Goal: Register for event/course

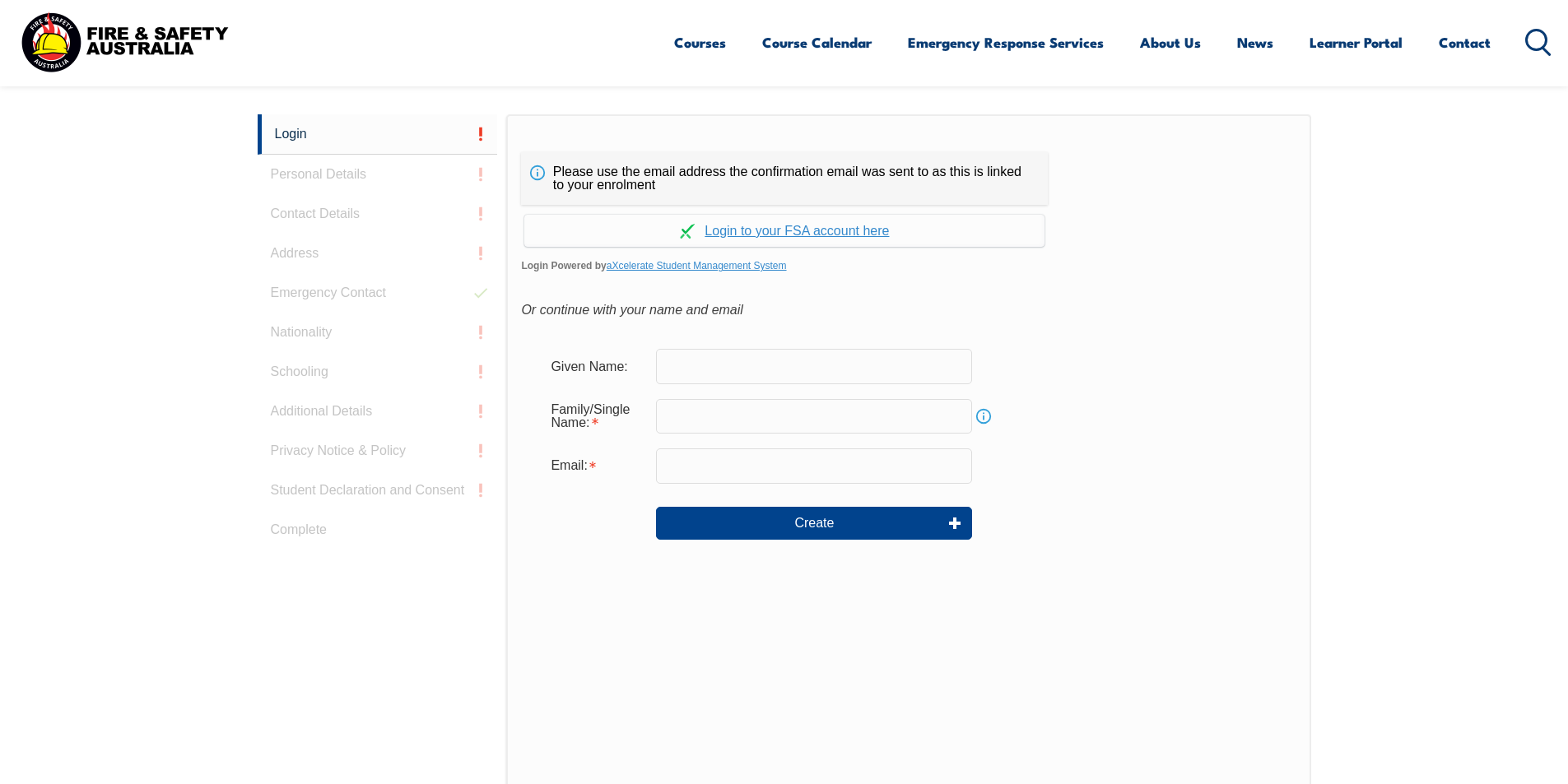
scroll to position [439, 0]
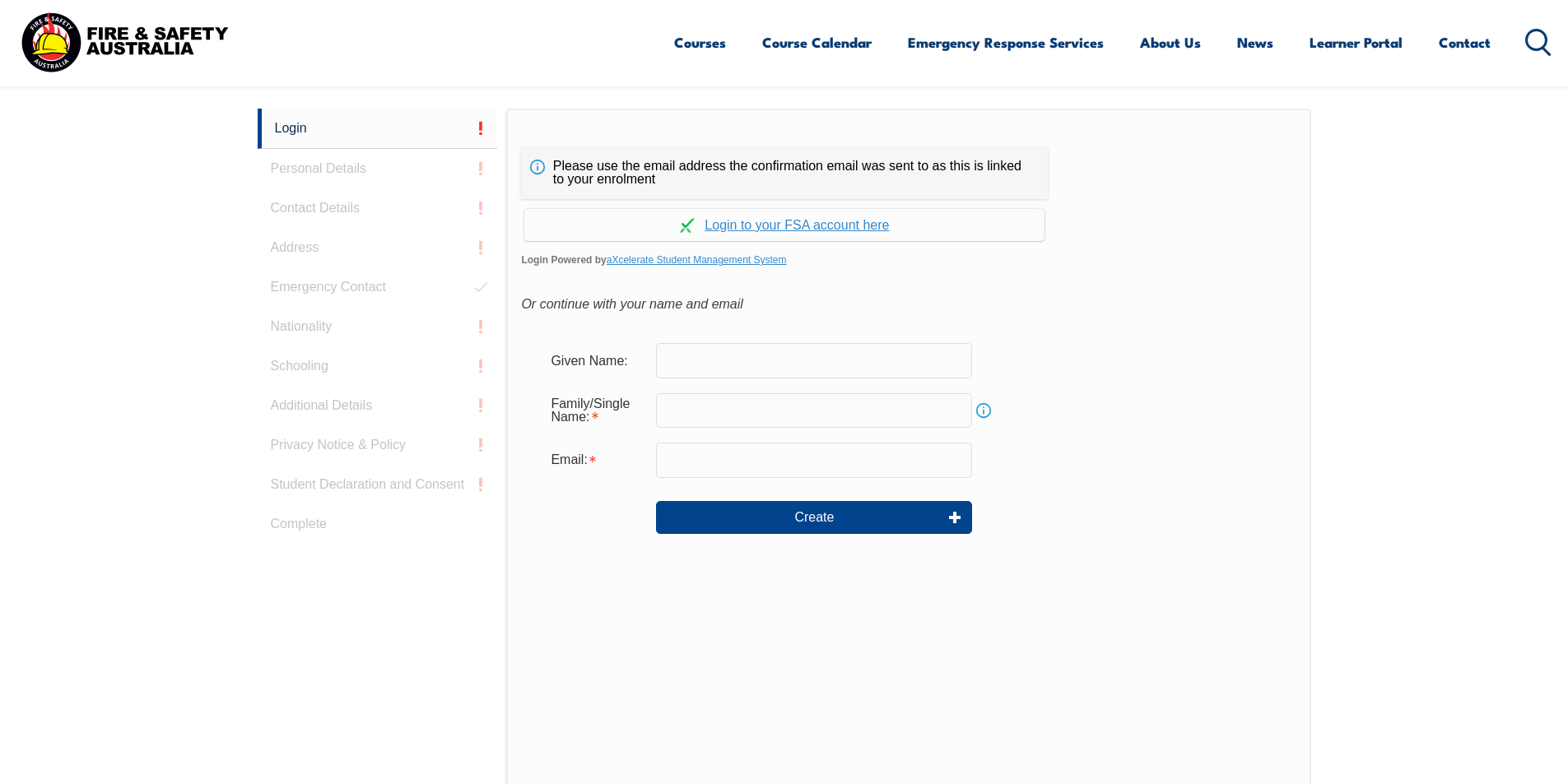
click at [722, 365] on input "text" at bounding box center [814, 360] width 316 height 35
type input "Burke"
type input "Dempsey"
type input "bademps2@gmail.com"
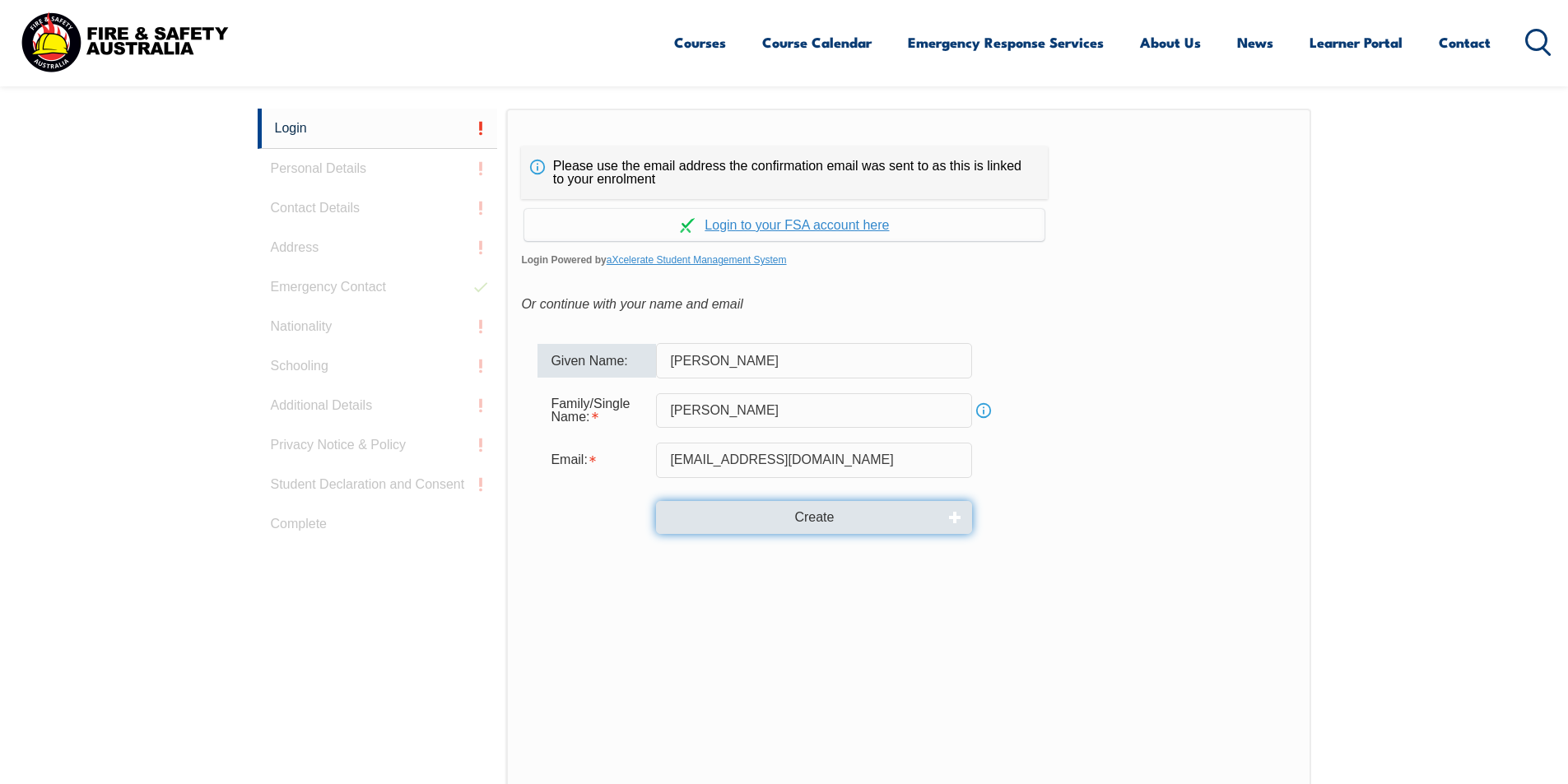
click at [835, 513] on button "Create" at bounding box center [814, 517] width 316 height 33
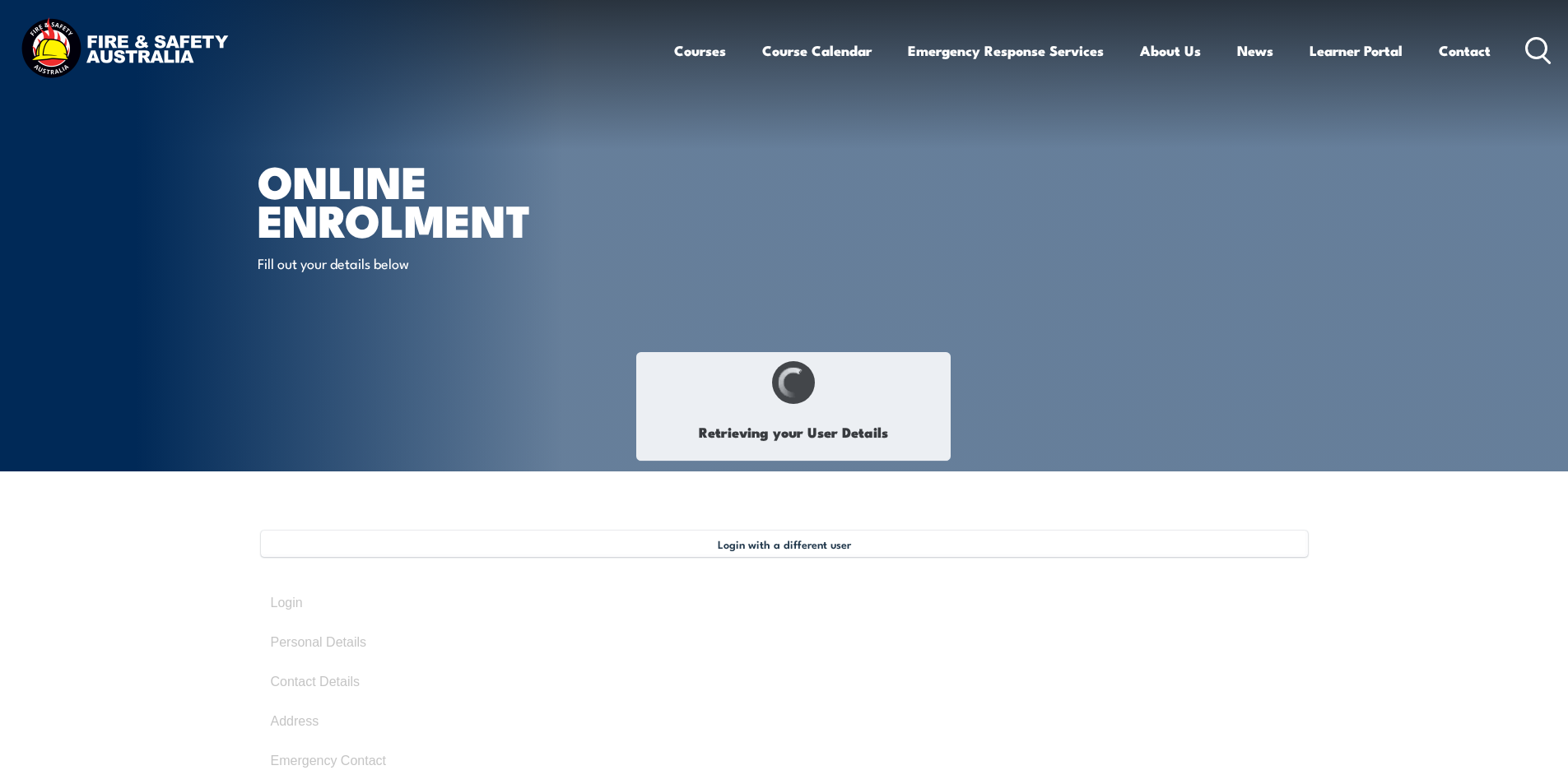
type input "[PERSON_NAME]"
type input "[DATE]"
type input "6FJ3TGQ9B4"
select select "M"
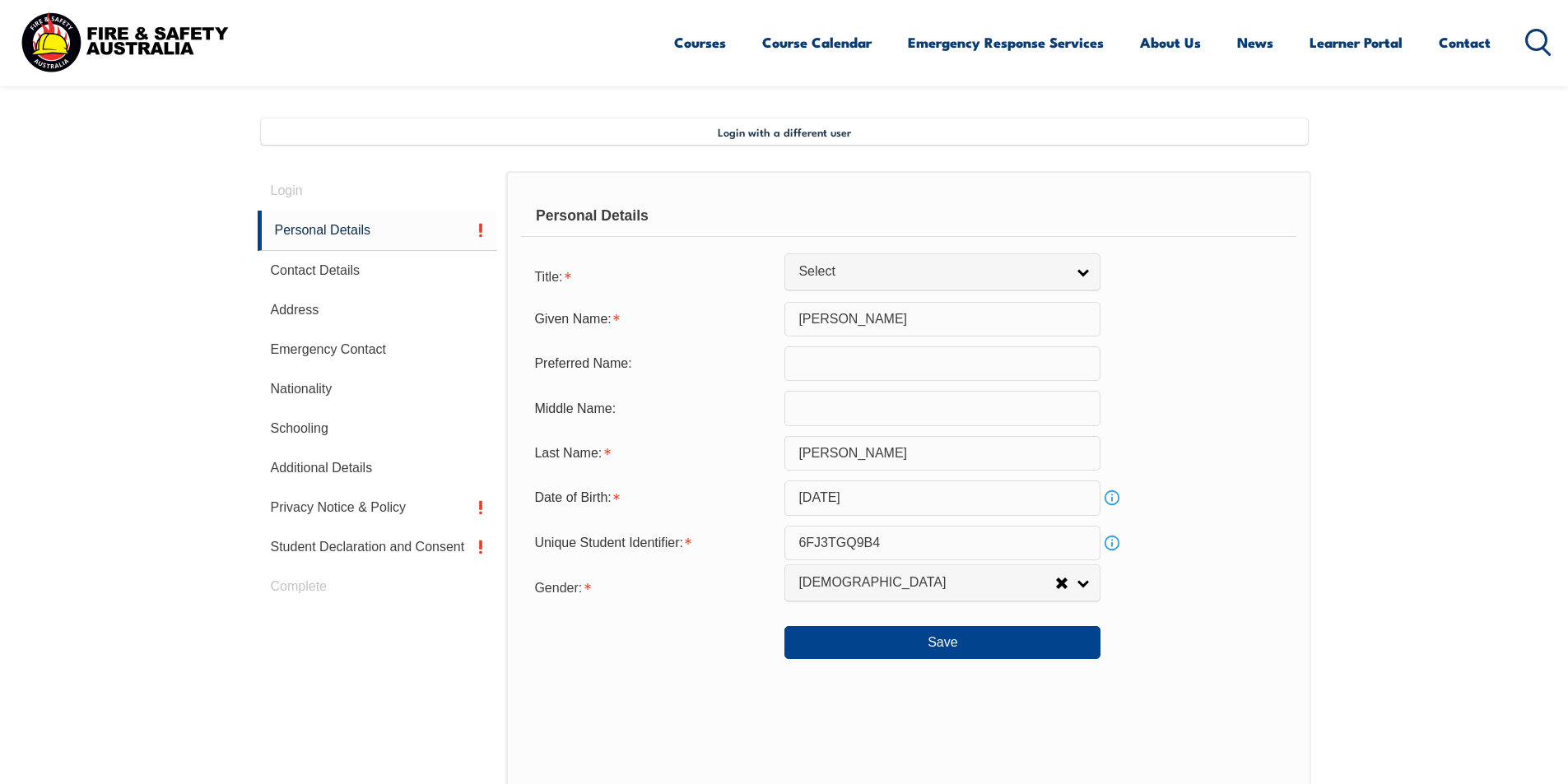
scroll to position [449, 0]
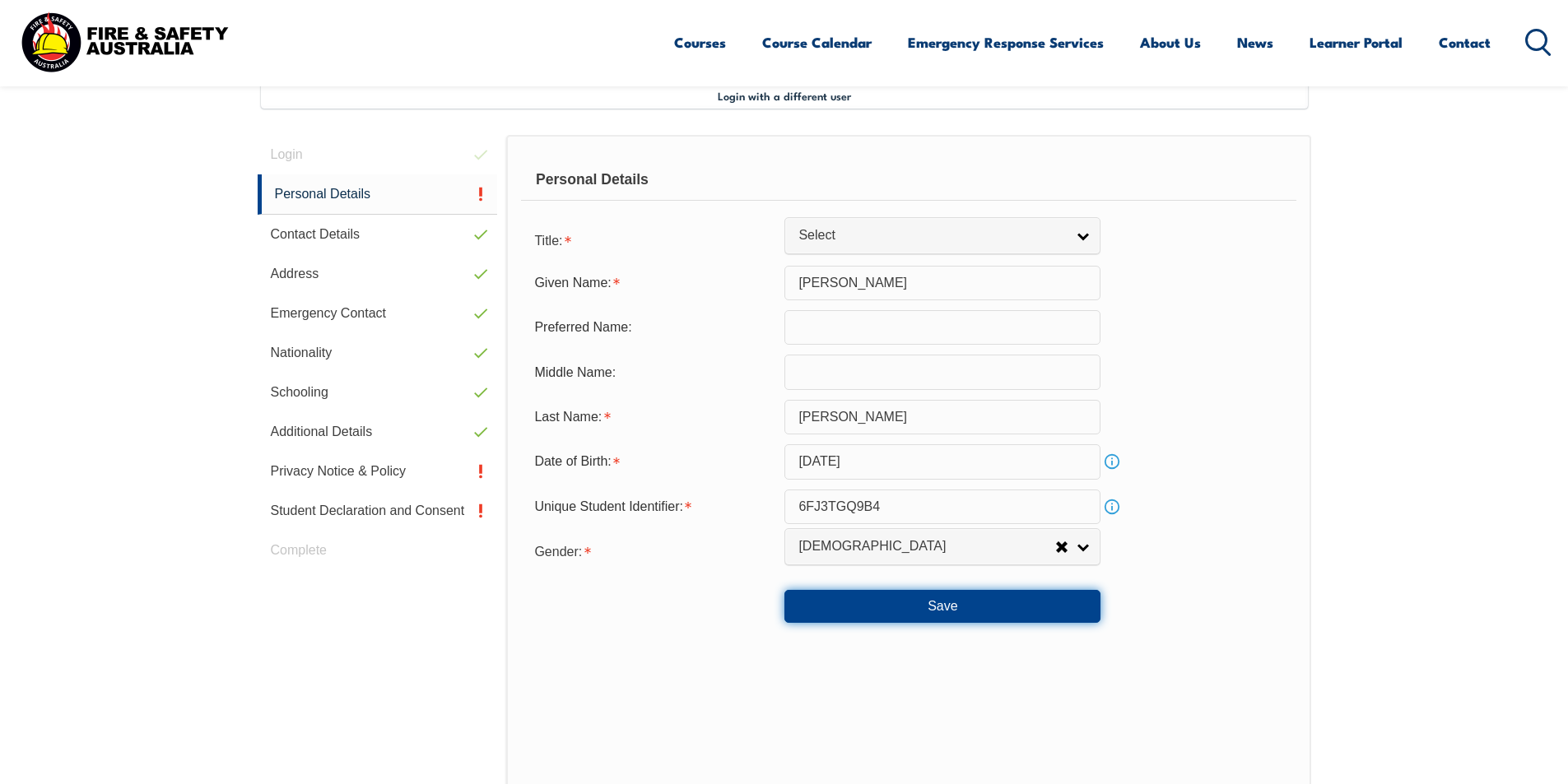
click at [946, 603] on button "Save" at bounding box center [942, 606] width 316 height 33
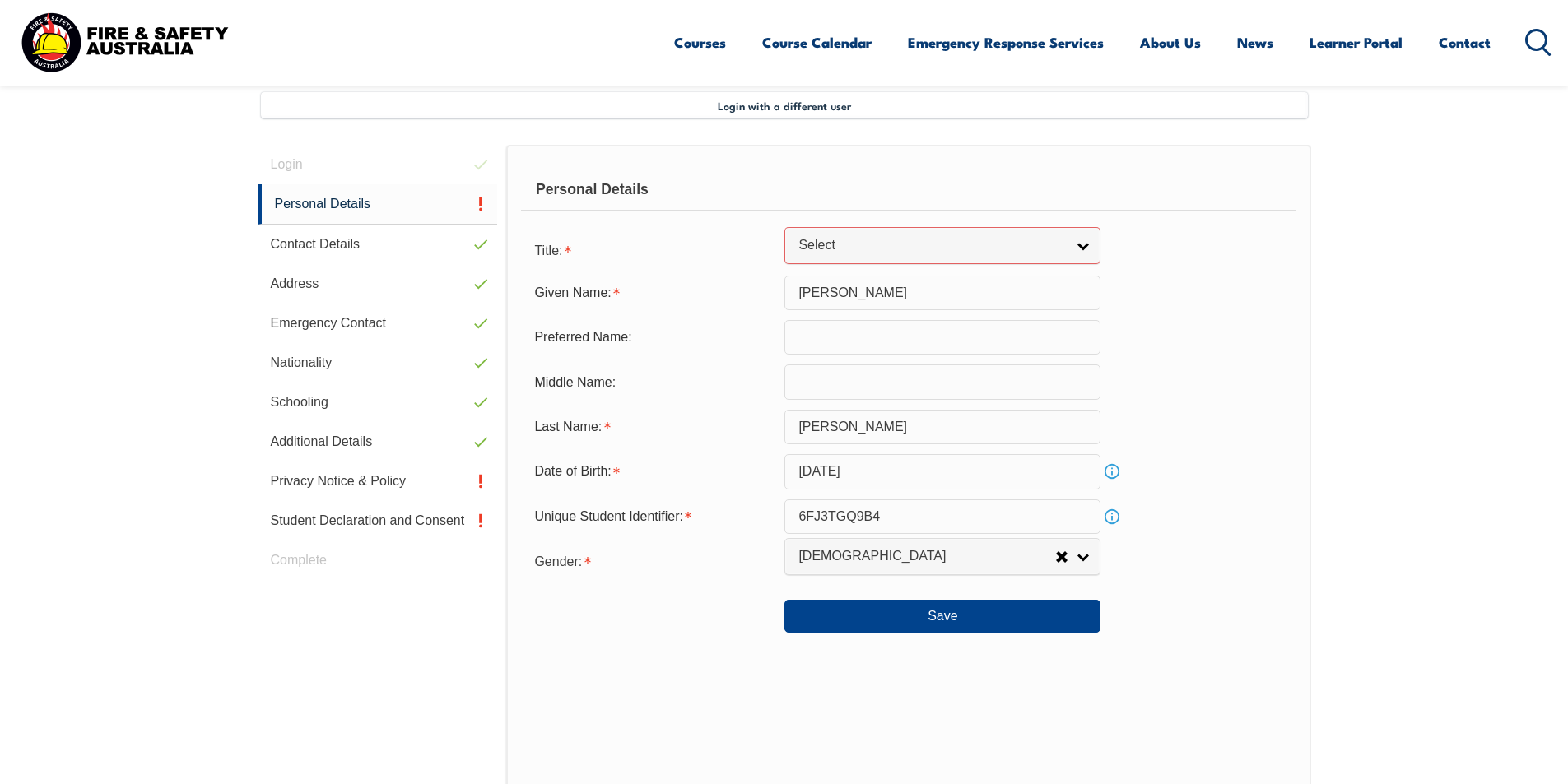
scroll to position [417, 0]
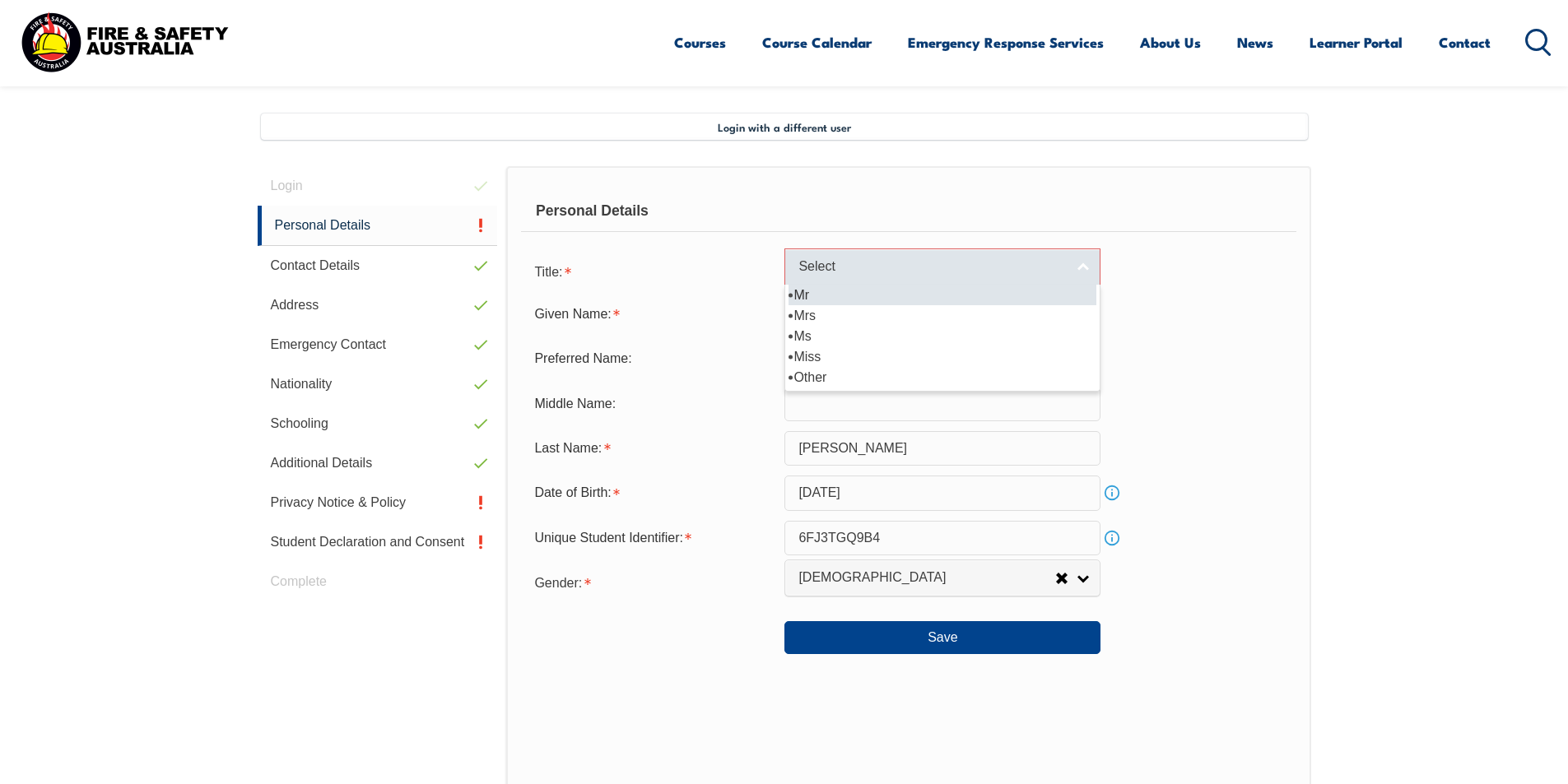
click at [886, 261] on span "Select" at bounding box center [931, 266] width 267 height 17
click at [850, 304] on li "Mr" at bounding box center [942, 295] width 308 height 21
select select "Mr"
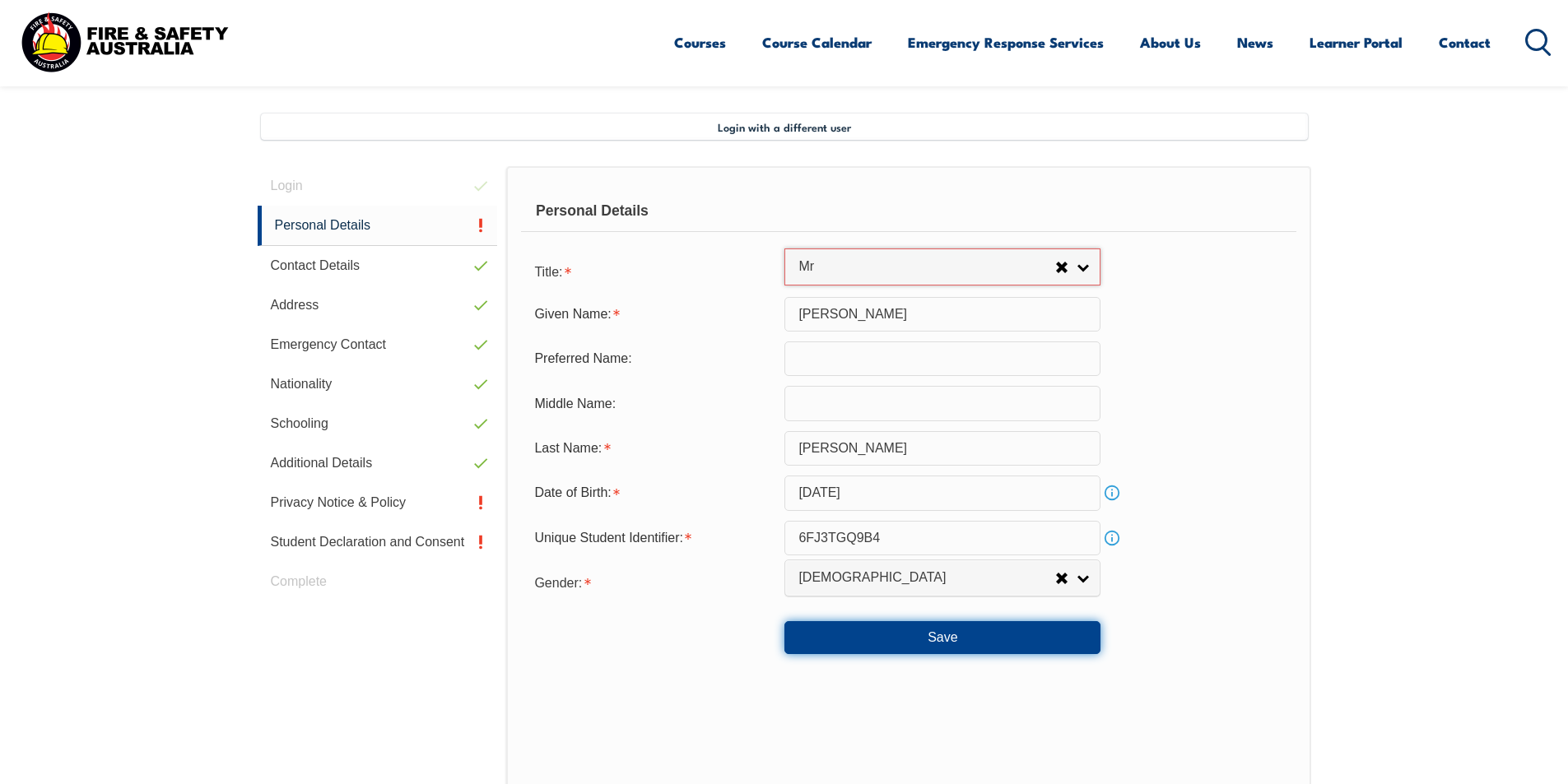
click at [877, 643] on button "Save" at bounding box center [942, 637] width 316 height 33
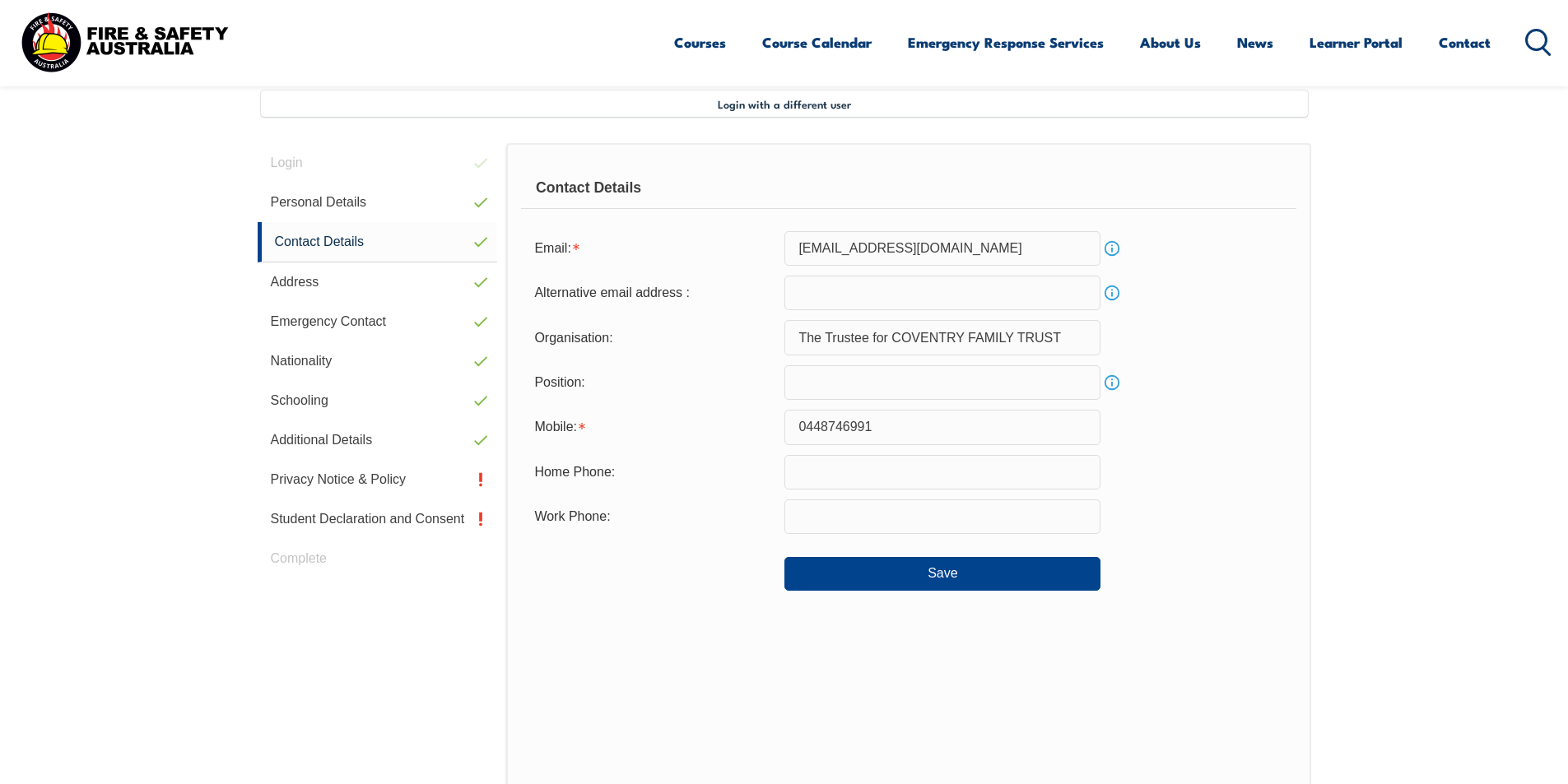
scroll to position [449, 0]
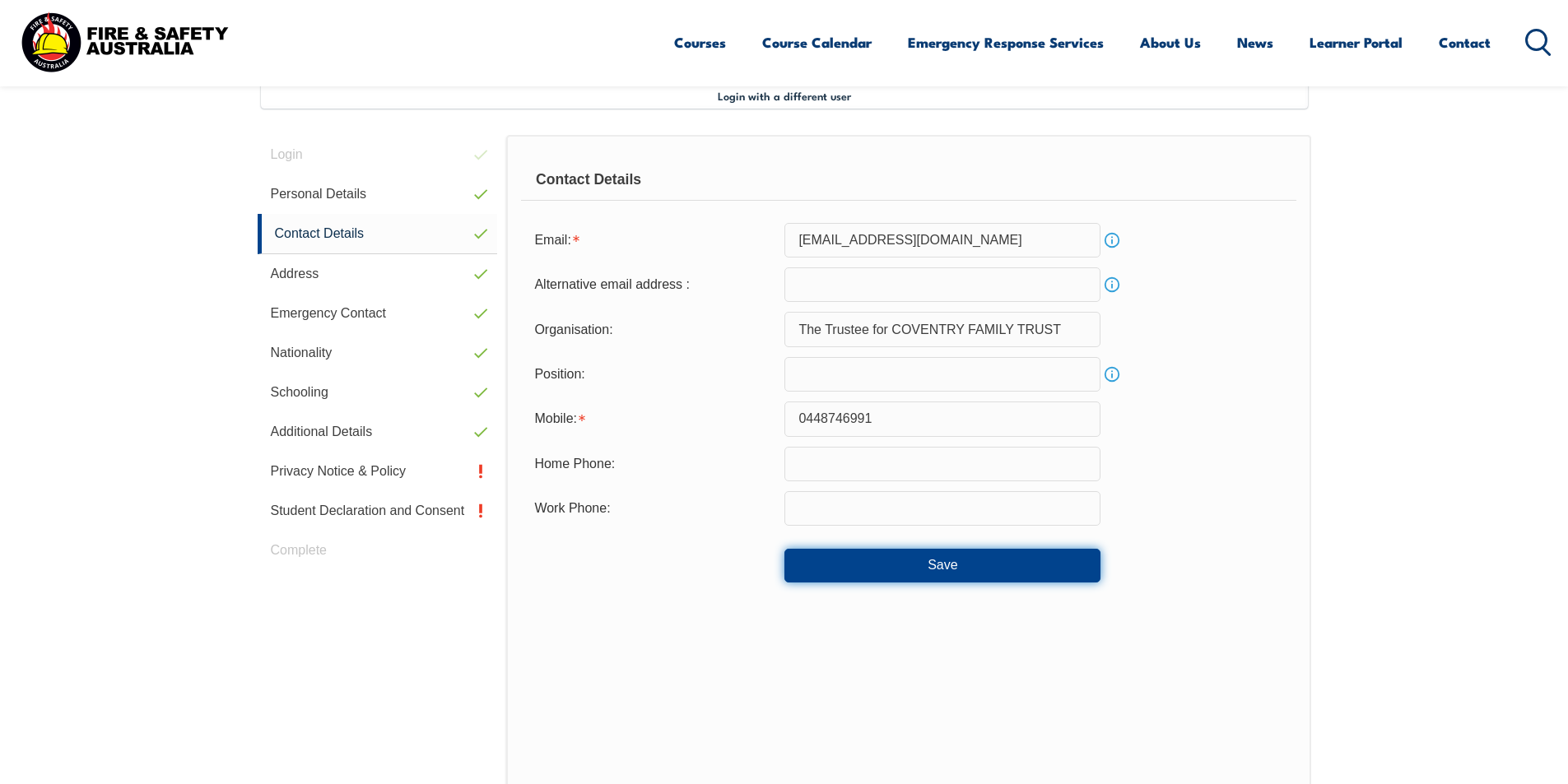
click at [922, 562] on button "Save" at bounding box center [942, 565] width 316 height 33
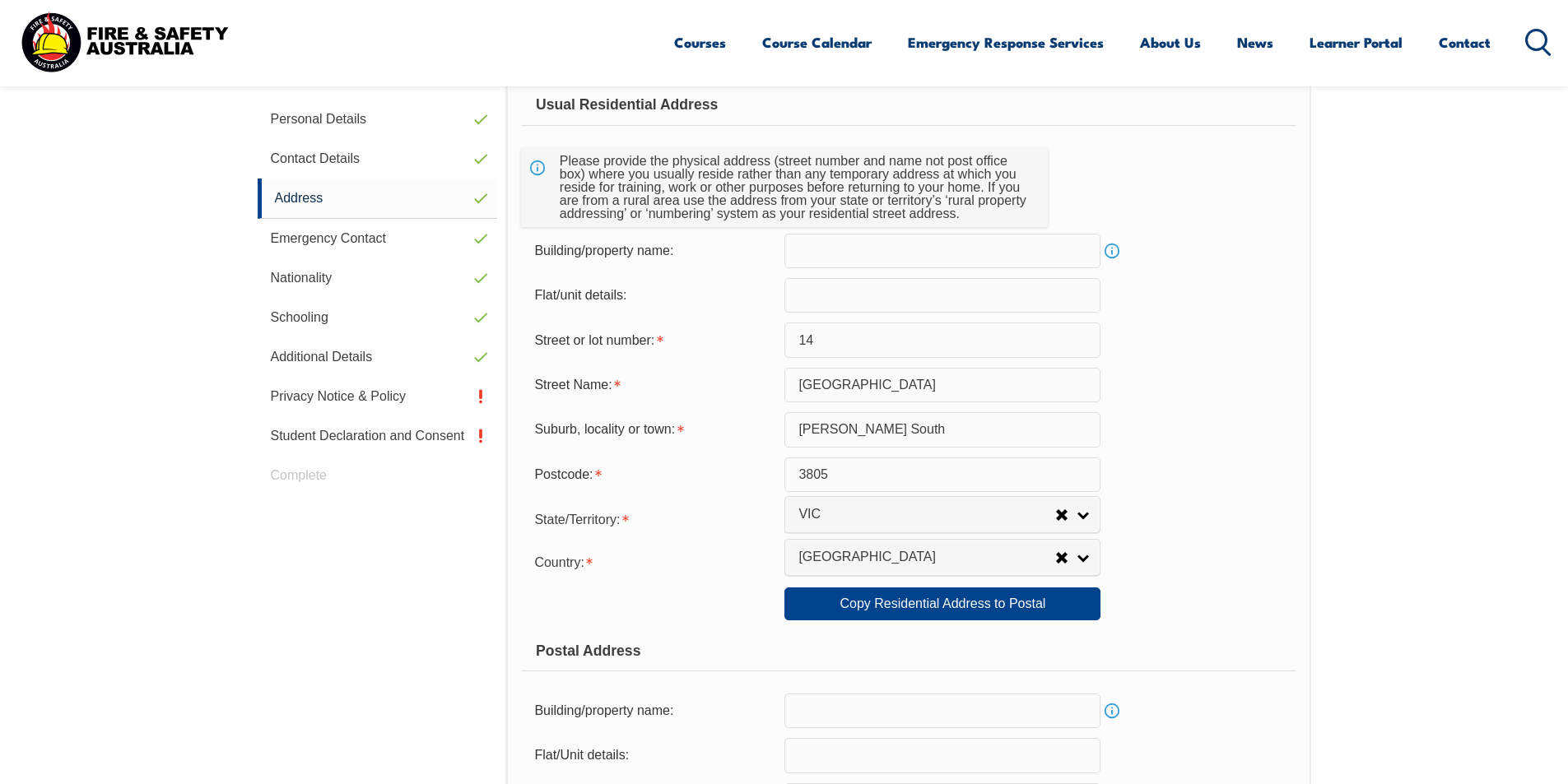
scroll to position [531, 0]
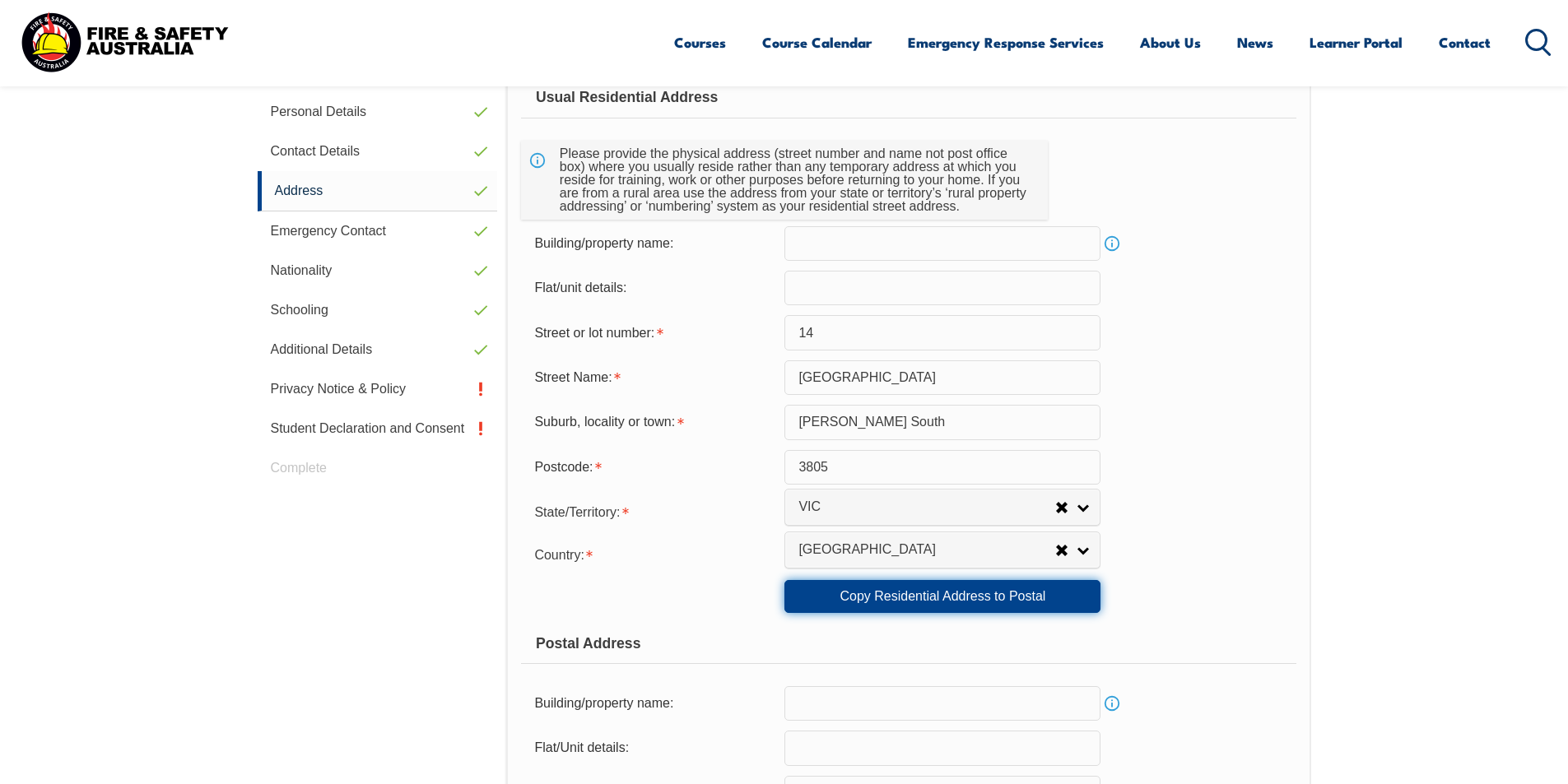
click at [1009, 603] on link "Copy Residential Address to Postal" at bounding box center [942, 596] width 316 height 33
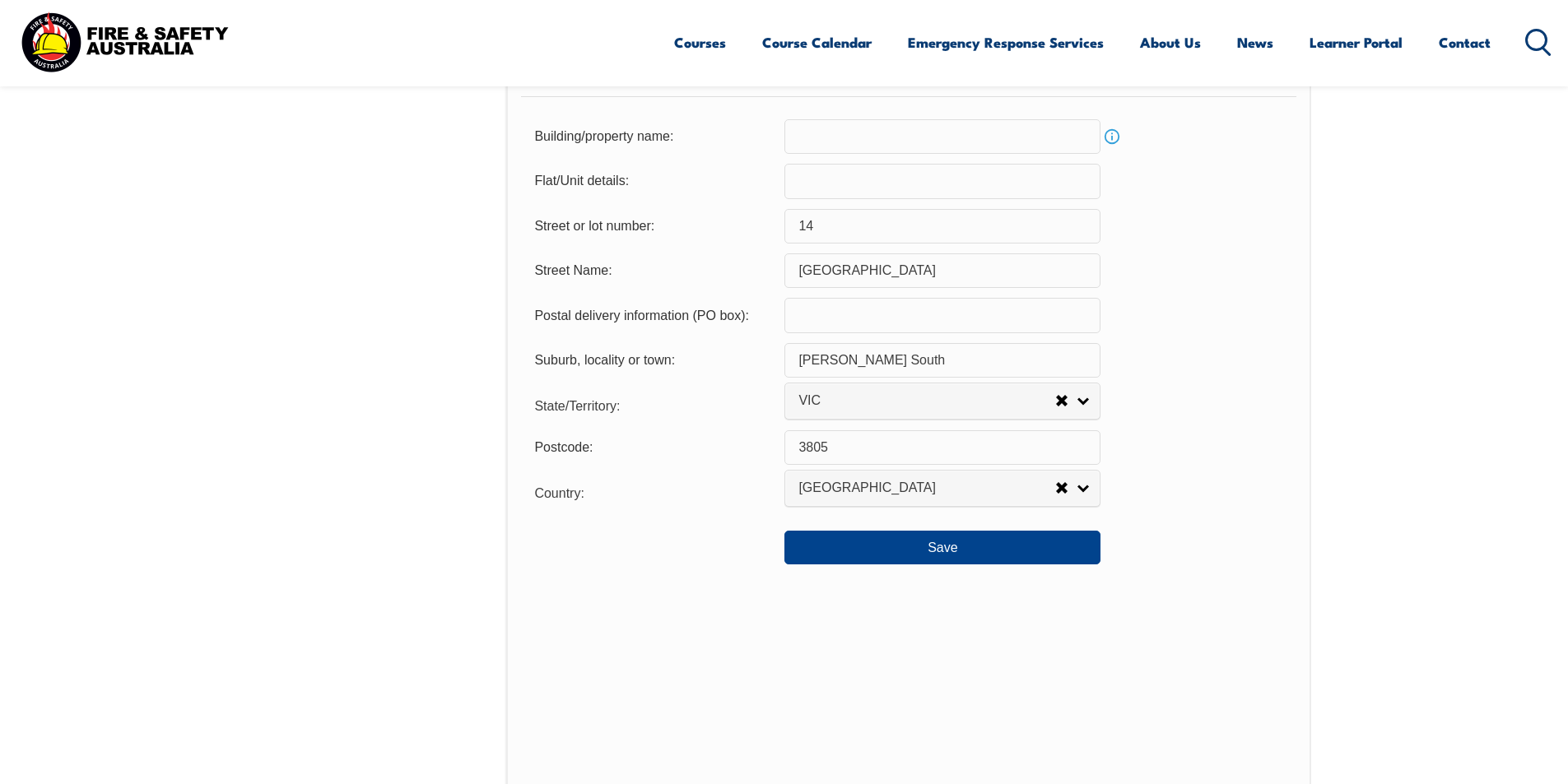
scroll to position [1189, 0]
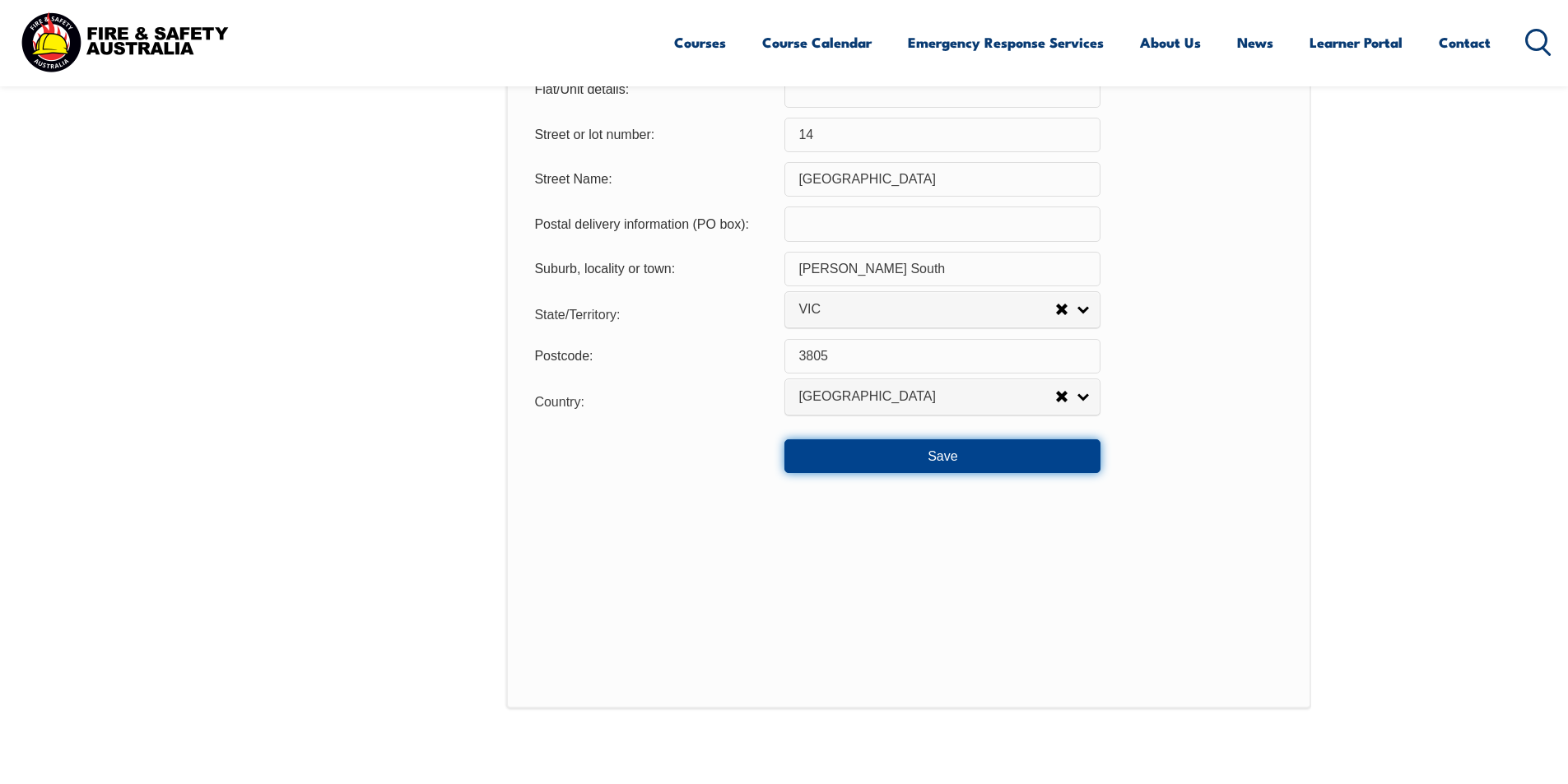
click at [938, 458] on button "Save" at bounding box center [942, 456] width 316 height 33
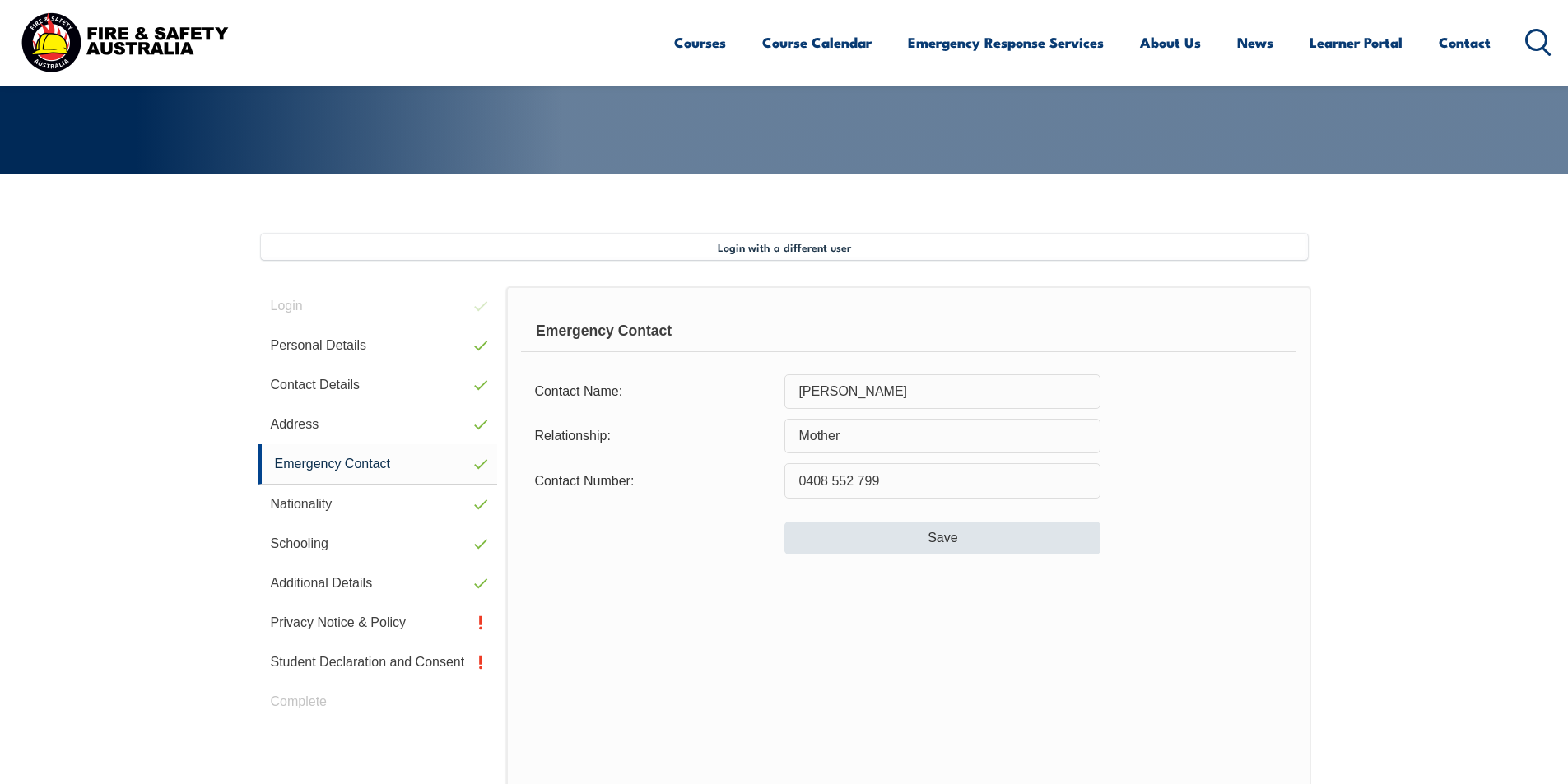
scroll to position [302, 0]
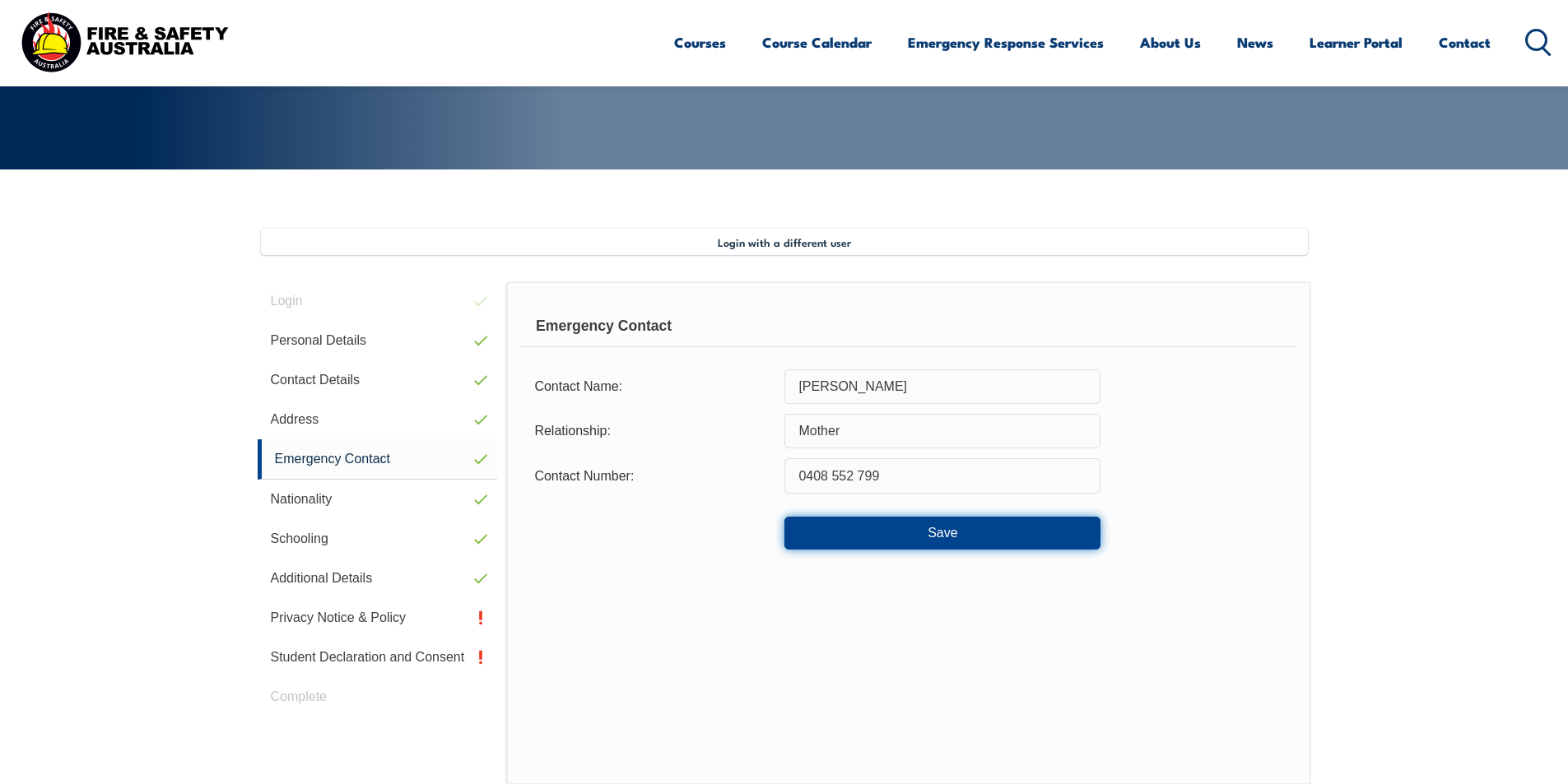
click at [846, 523] on button "Save" at bounding box center [942, 533] width 316 height 33
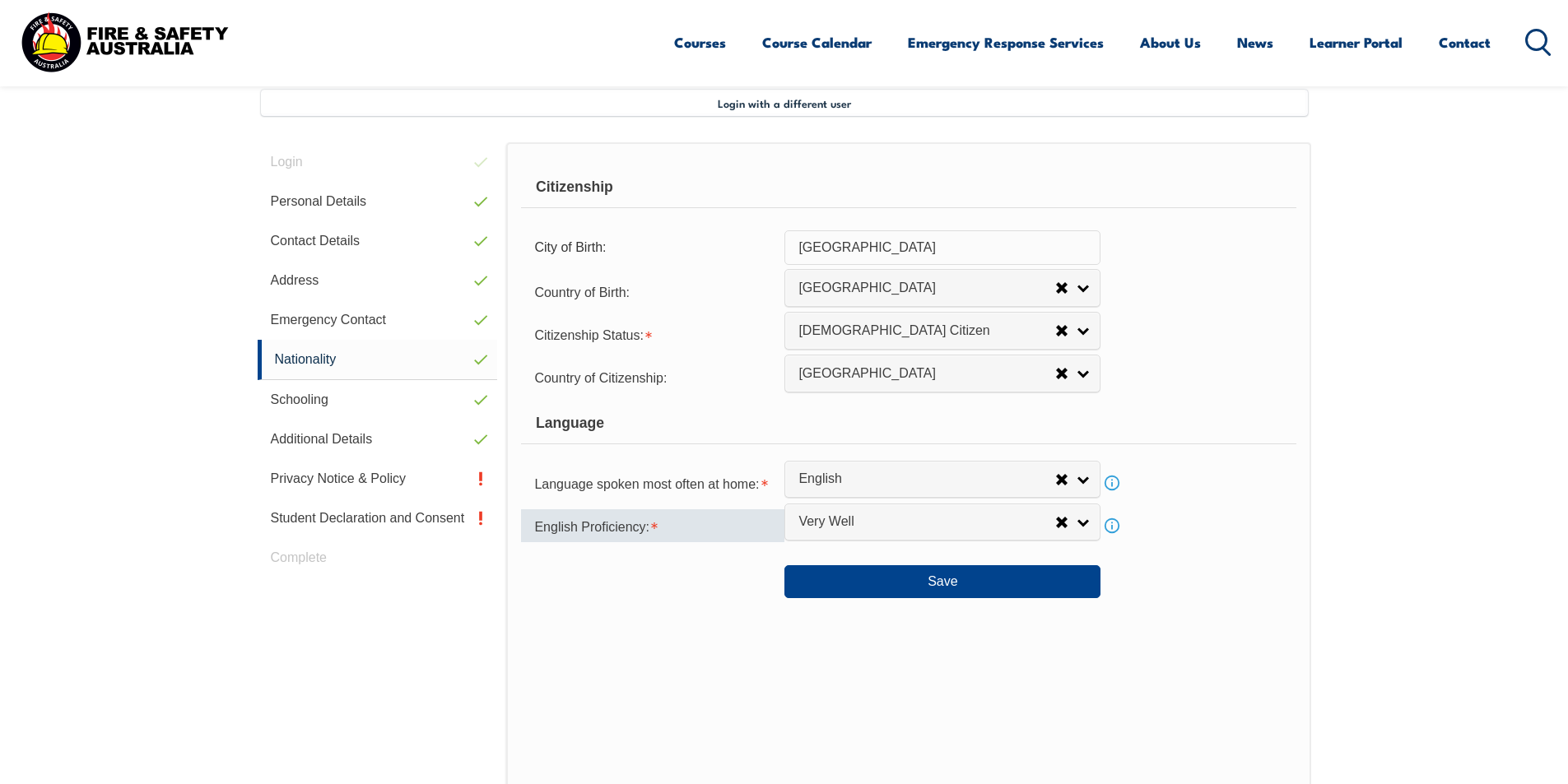
scroll to position [449, 0]
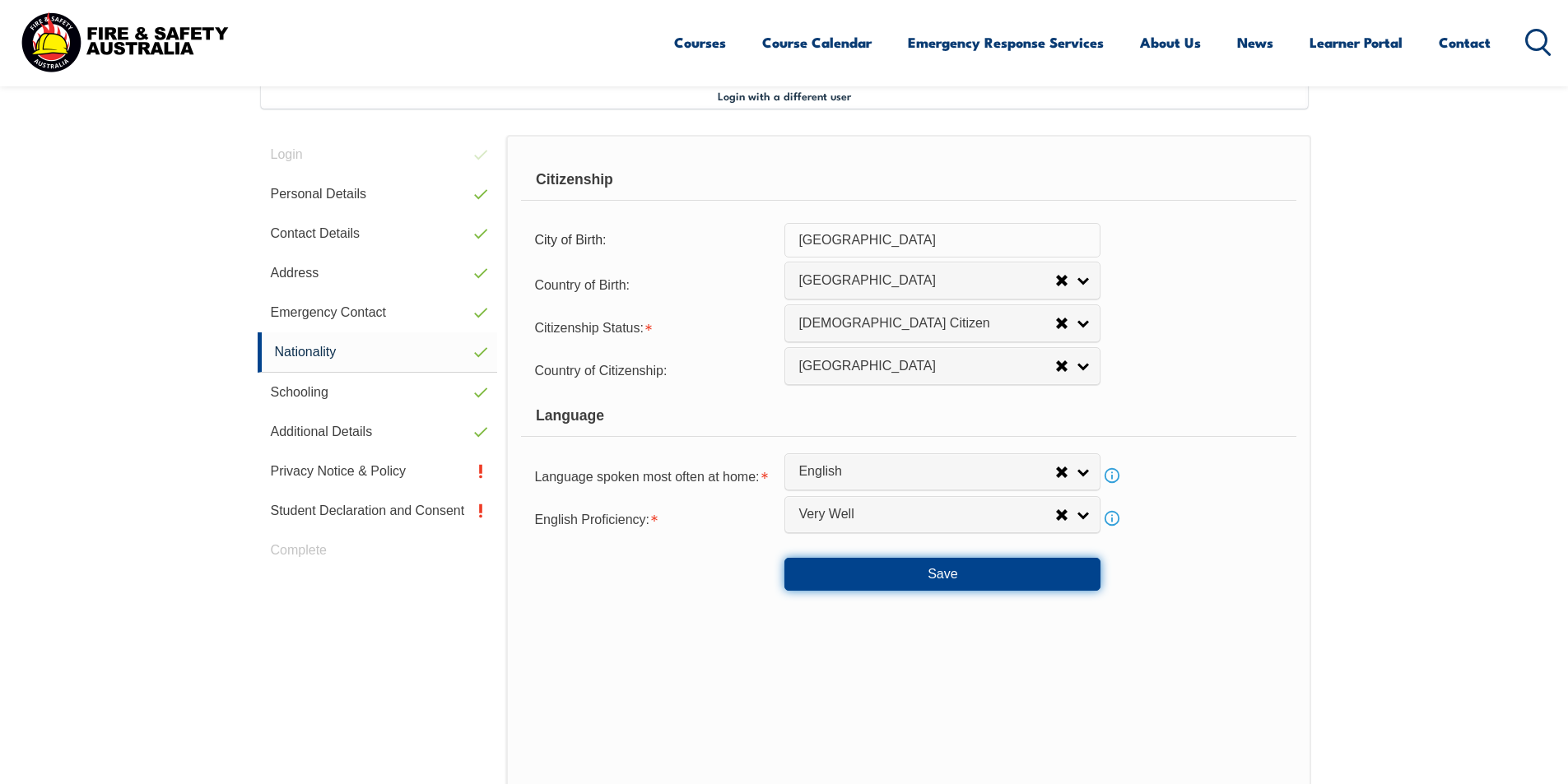
click at [832, 576] on button "Save" at bounding box center [942, 574] width 316 height 33
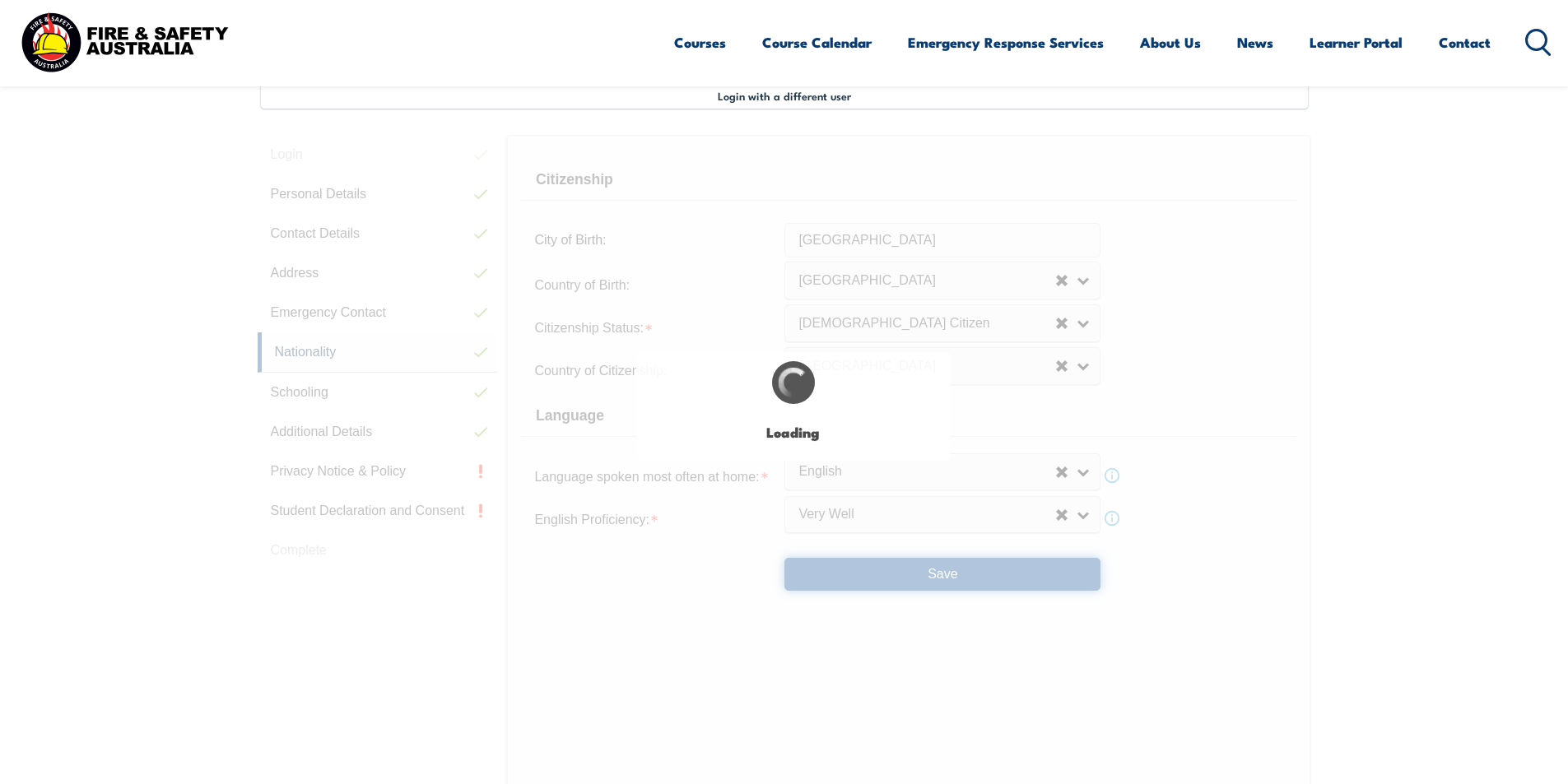
select select "true"
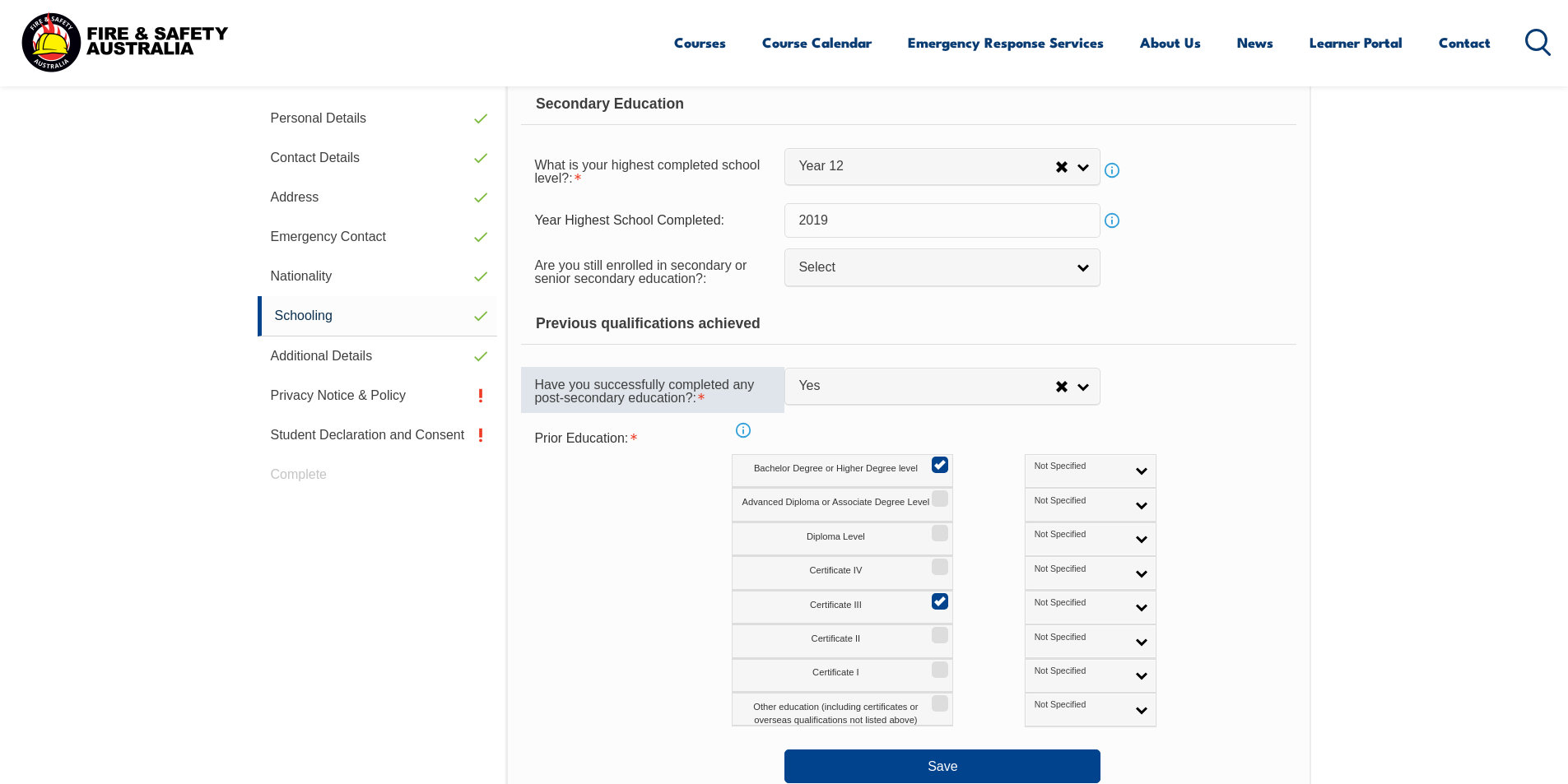
scroll to position [531, 0]
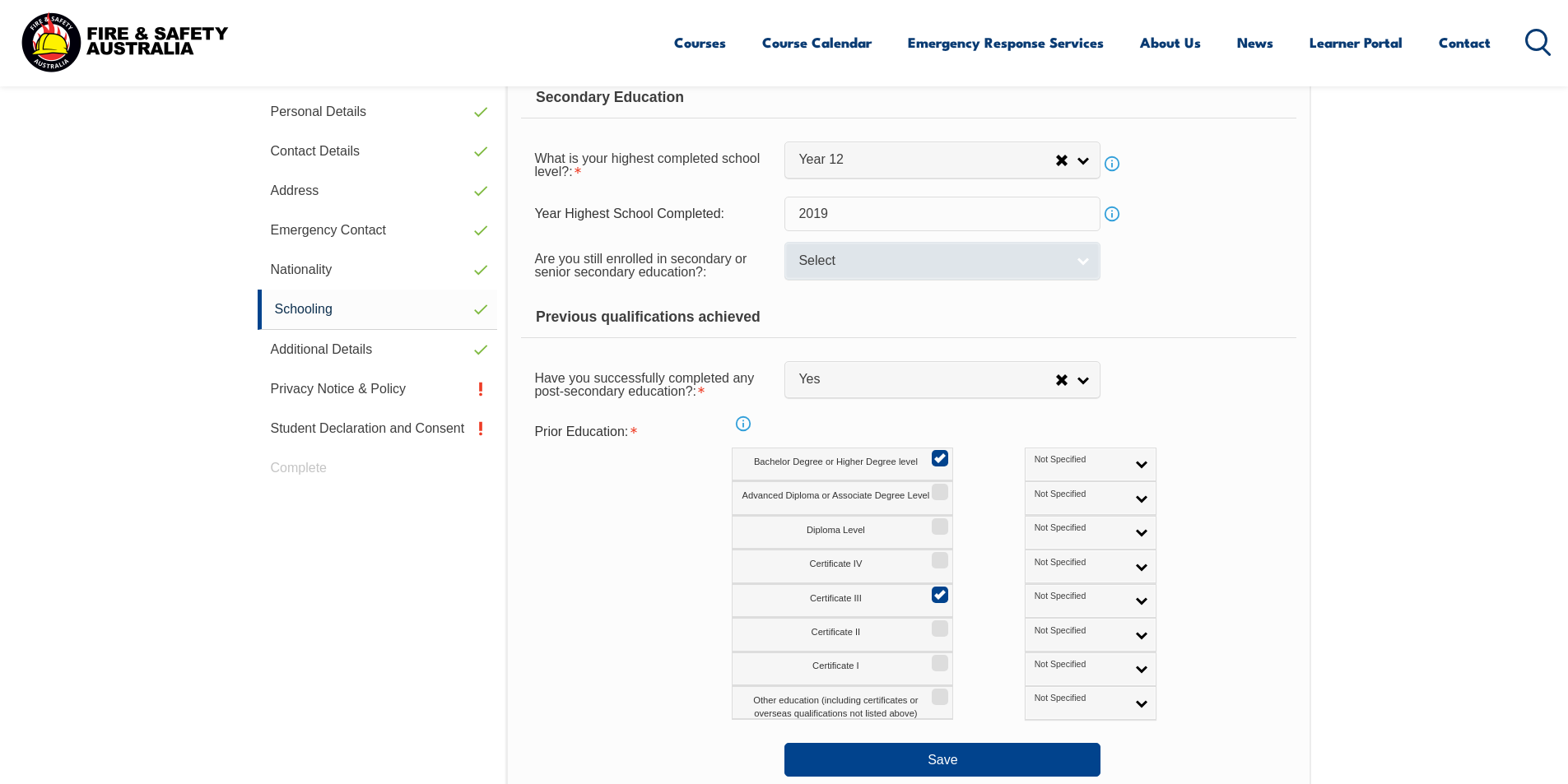
click at [842, 259] on span "Select" at bounding box center [931, 261] width 267 height 17
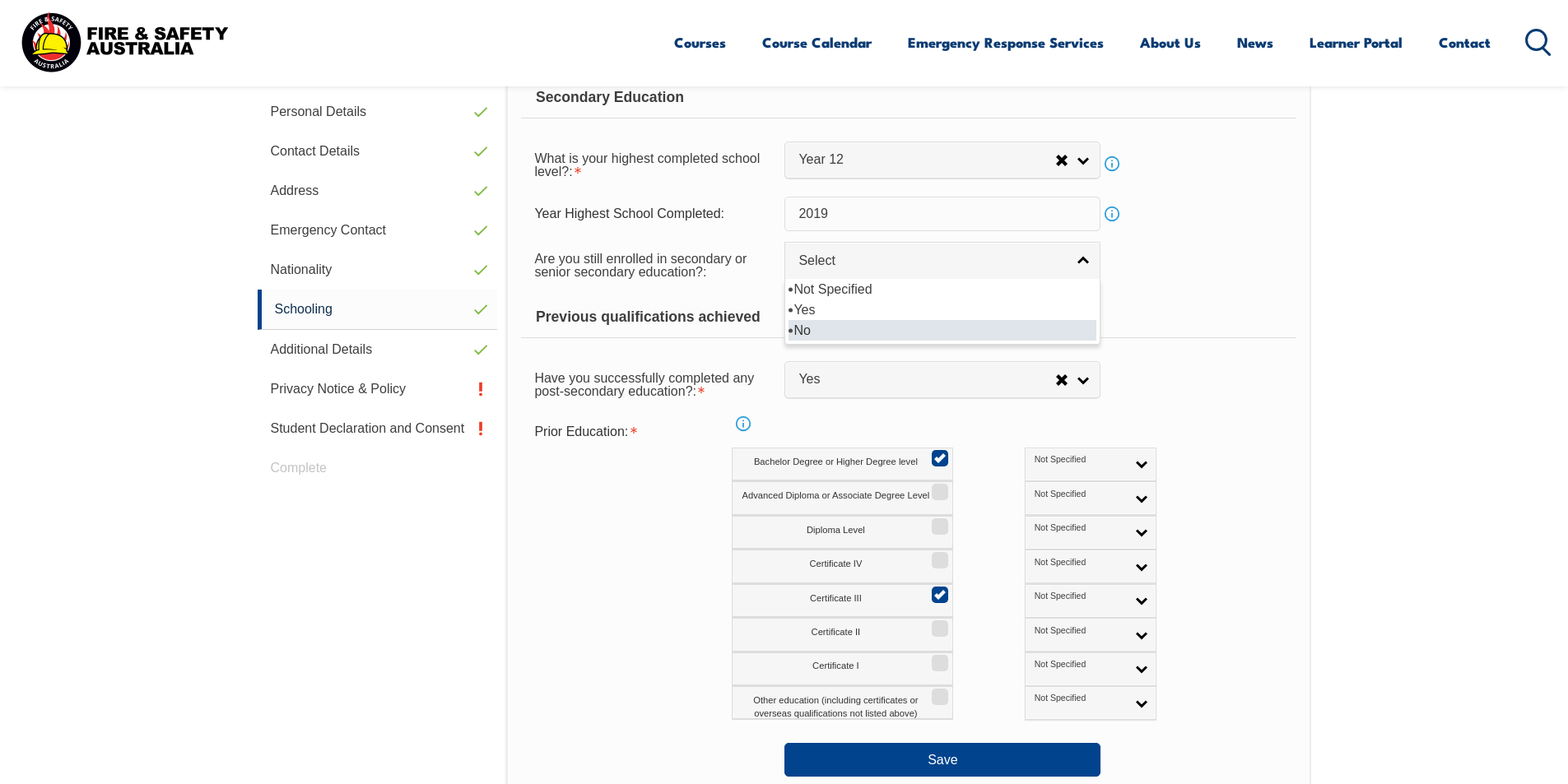
click at [813, 335] on li "No" at bounding box center [942, 330] width 308 height 21
select select "false"
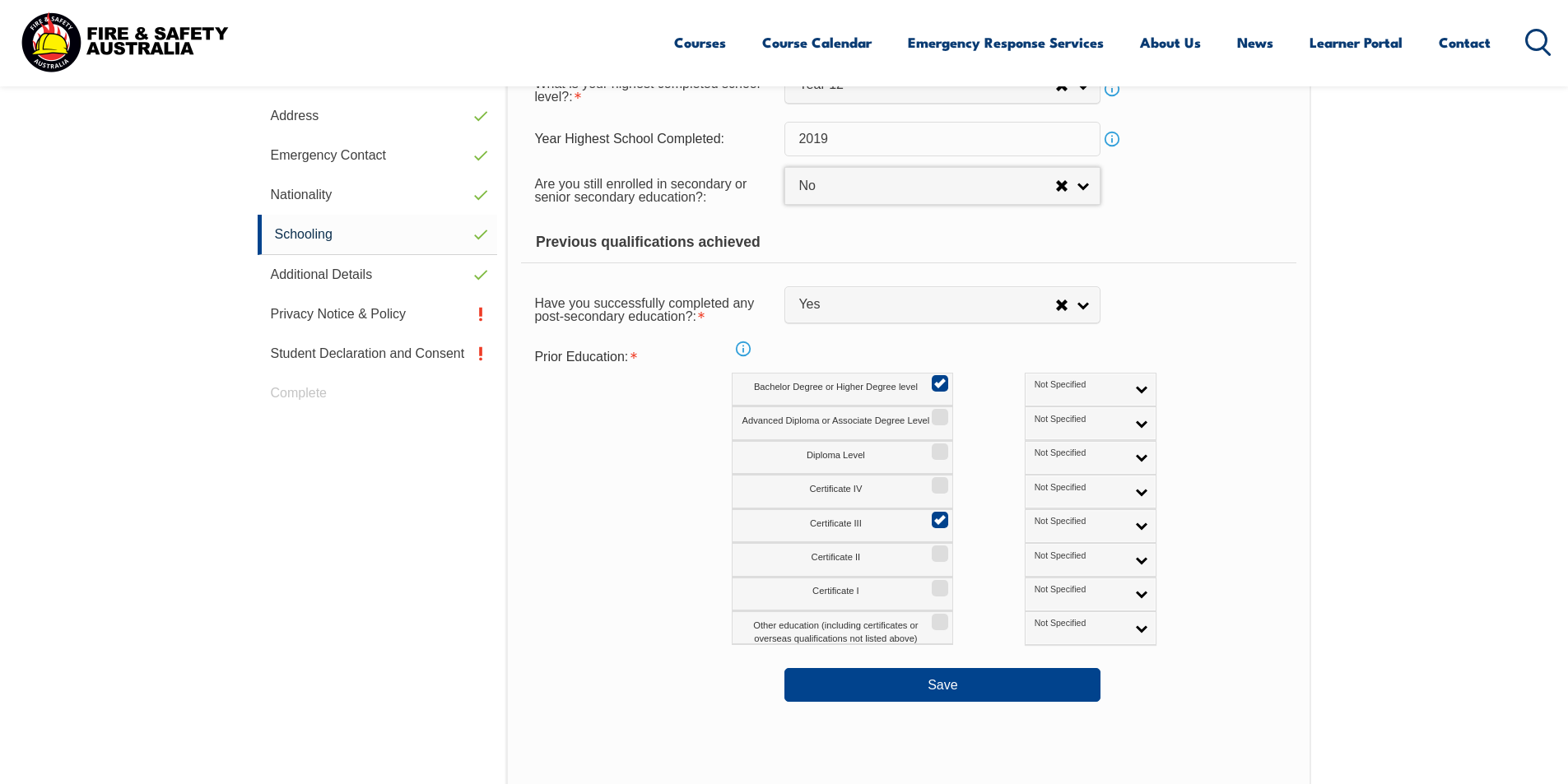
scroll to position [613, 0]
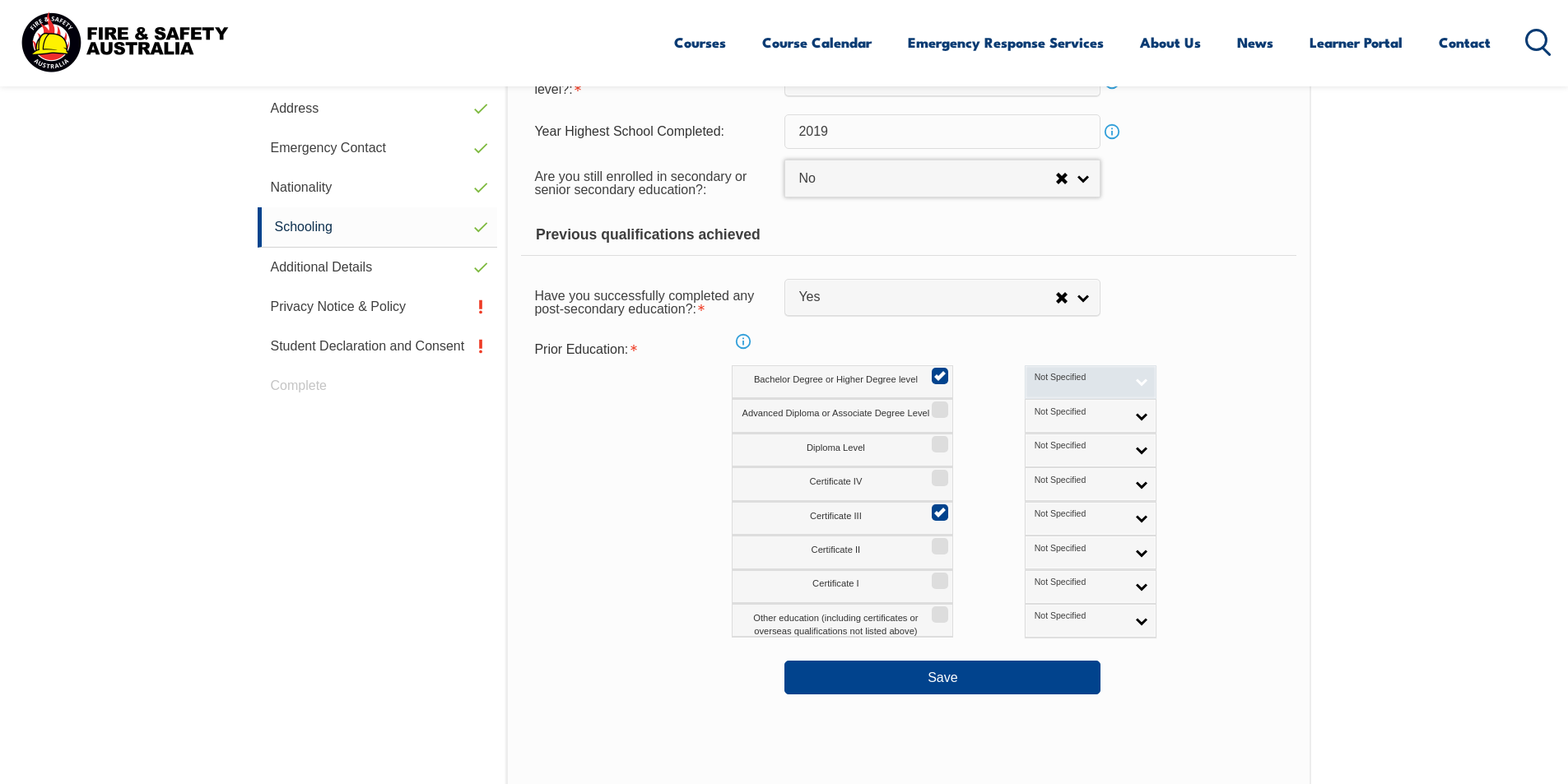
click at [1034, 383] on span "Not Specified" at bounding box center [1080, 378] width 91 height 12
click at [1036, 380] on span "Not Specified" at bounding box center [1080, 378] width 91 height 12
click at [1029, 442] on li "Australian Qualification" at bounding box center [1091, 435] width 123 height 33
click at [1034, 514] on span "Not Specified" at bounding box center [1080, 515] width 91 height 12
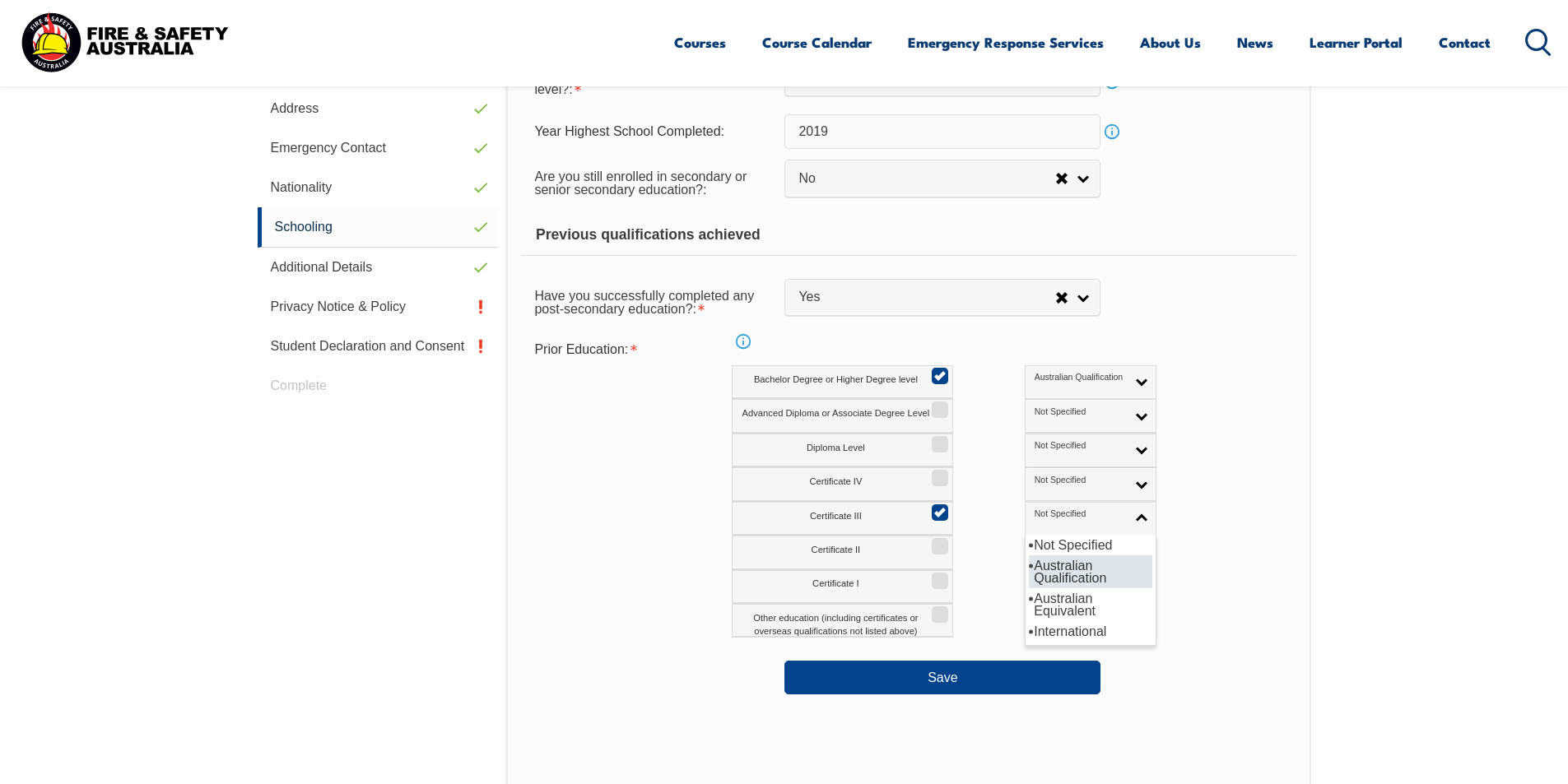
click at [1029, 574] on li "Australian Qualification" at bounding box center [1091, 572] width 123 height 33
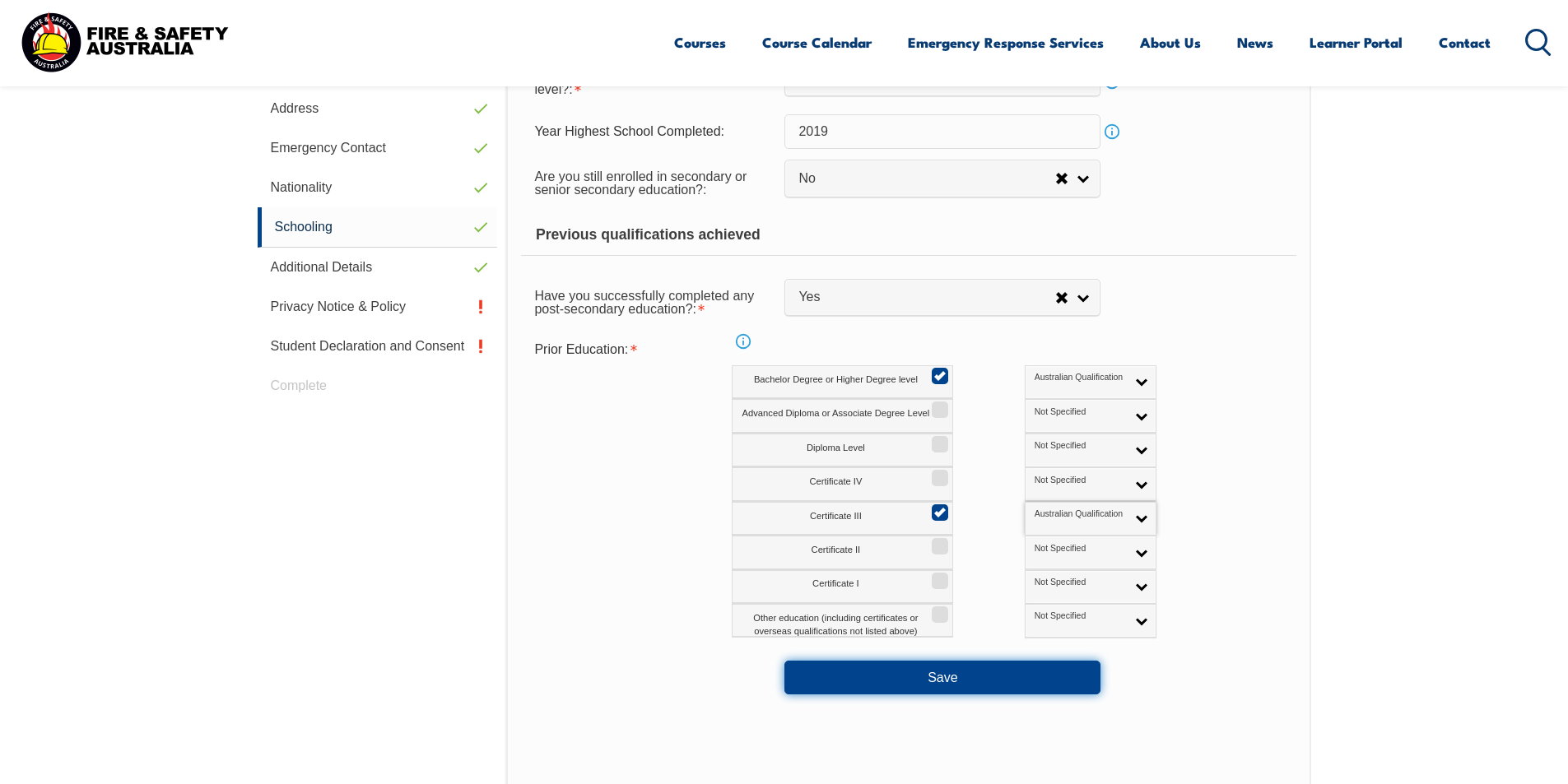
click at [1013, 665] on button "Save" at bounding box center [942, 677] width 316 height 33
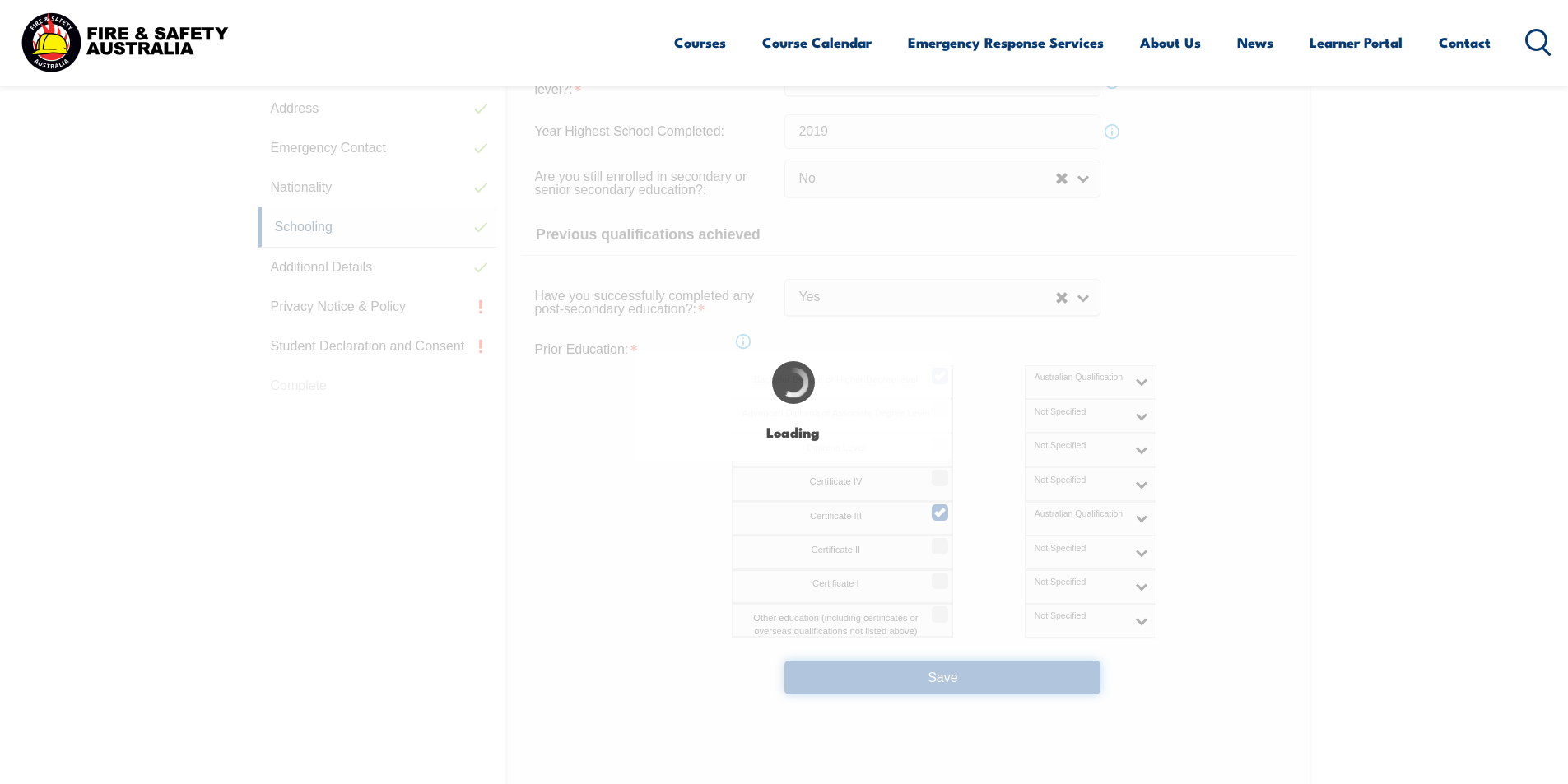
select select "false"
select select
select select "false"
select select "true"
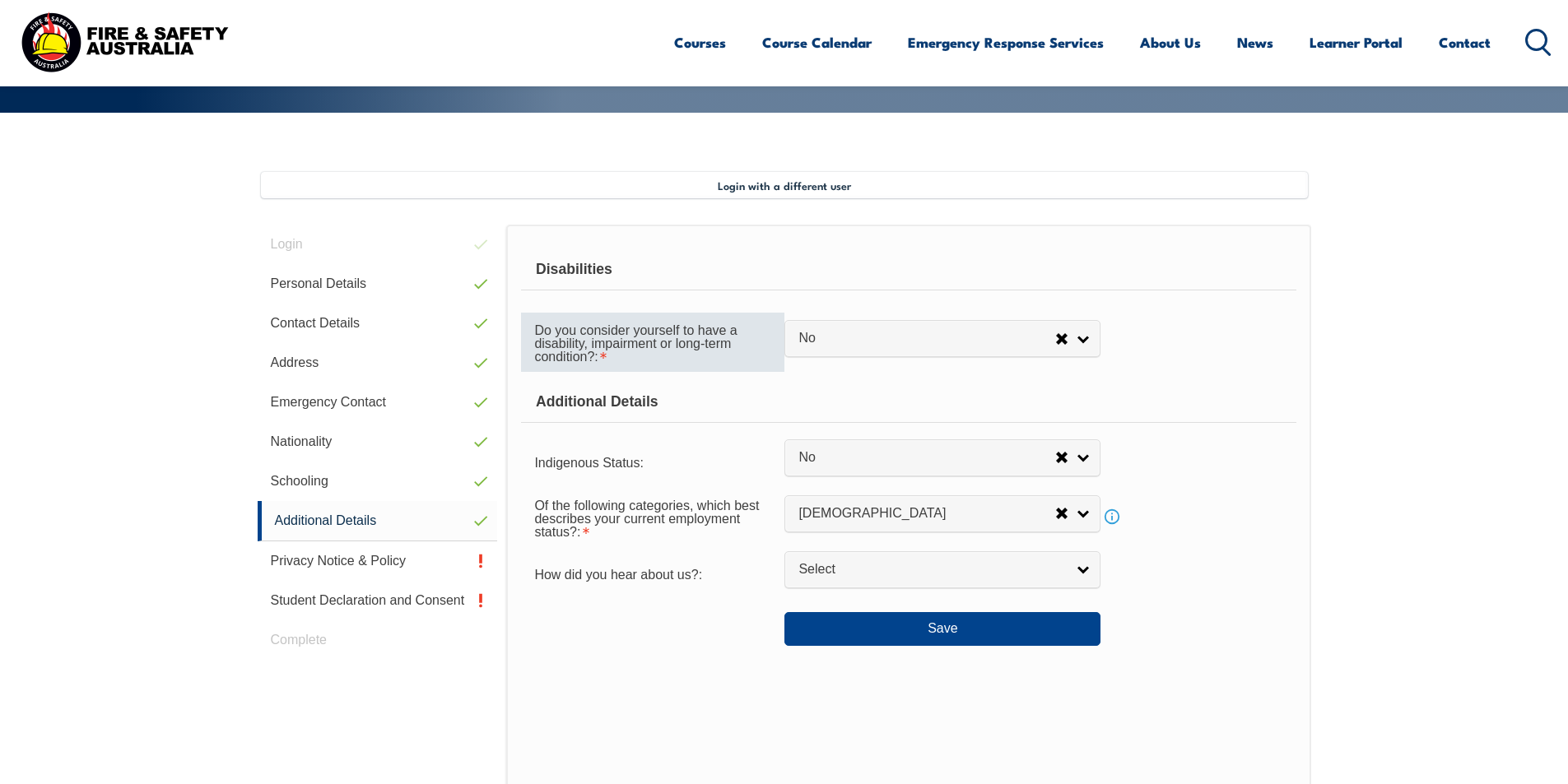
scroll to position [389, 0]
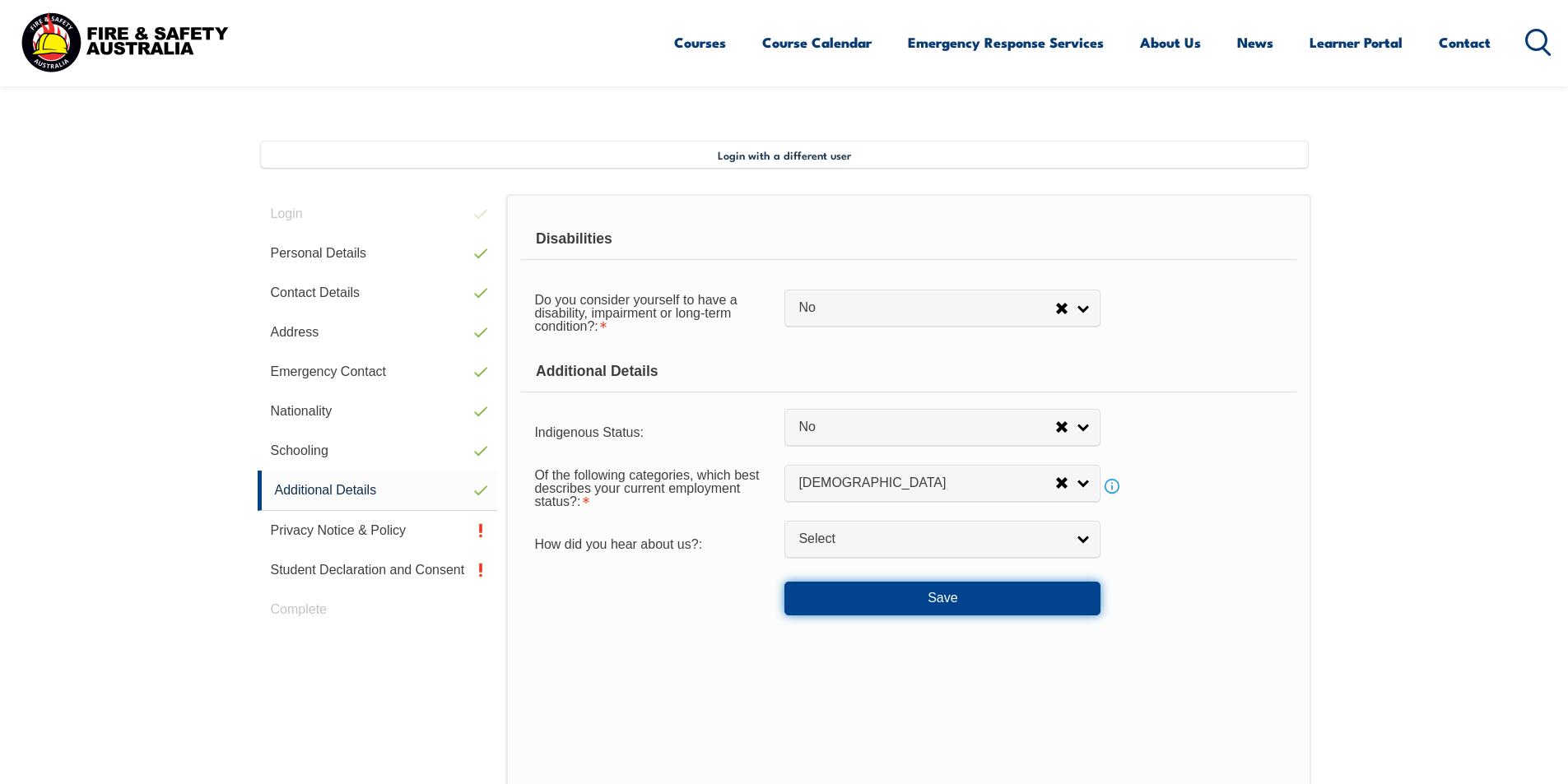
click at [895, 595] on button "Save" at bounding box center [942, 597] width 316 height 33
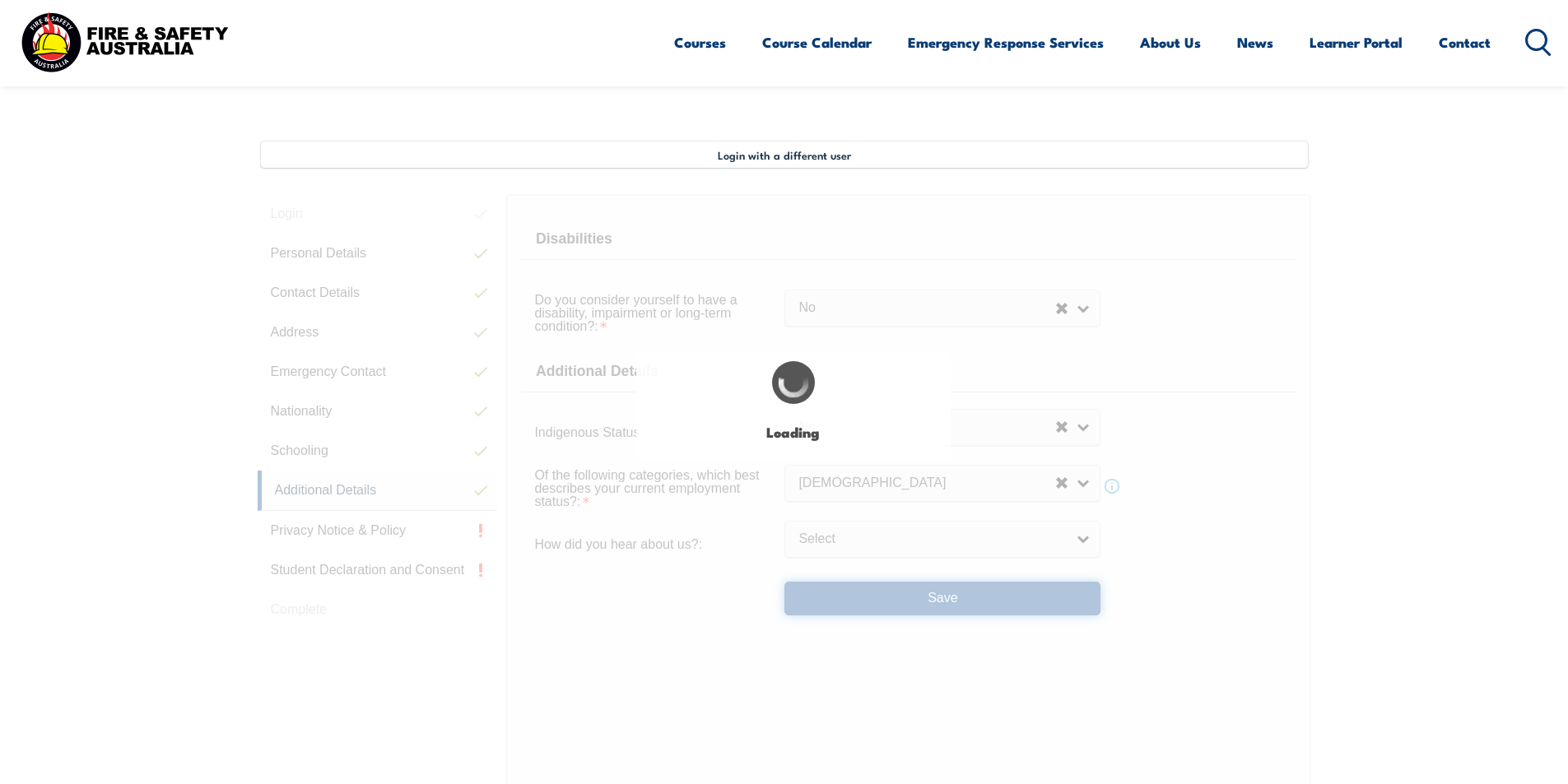
select select "false"
select select
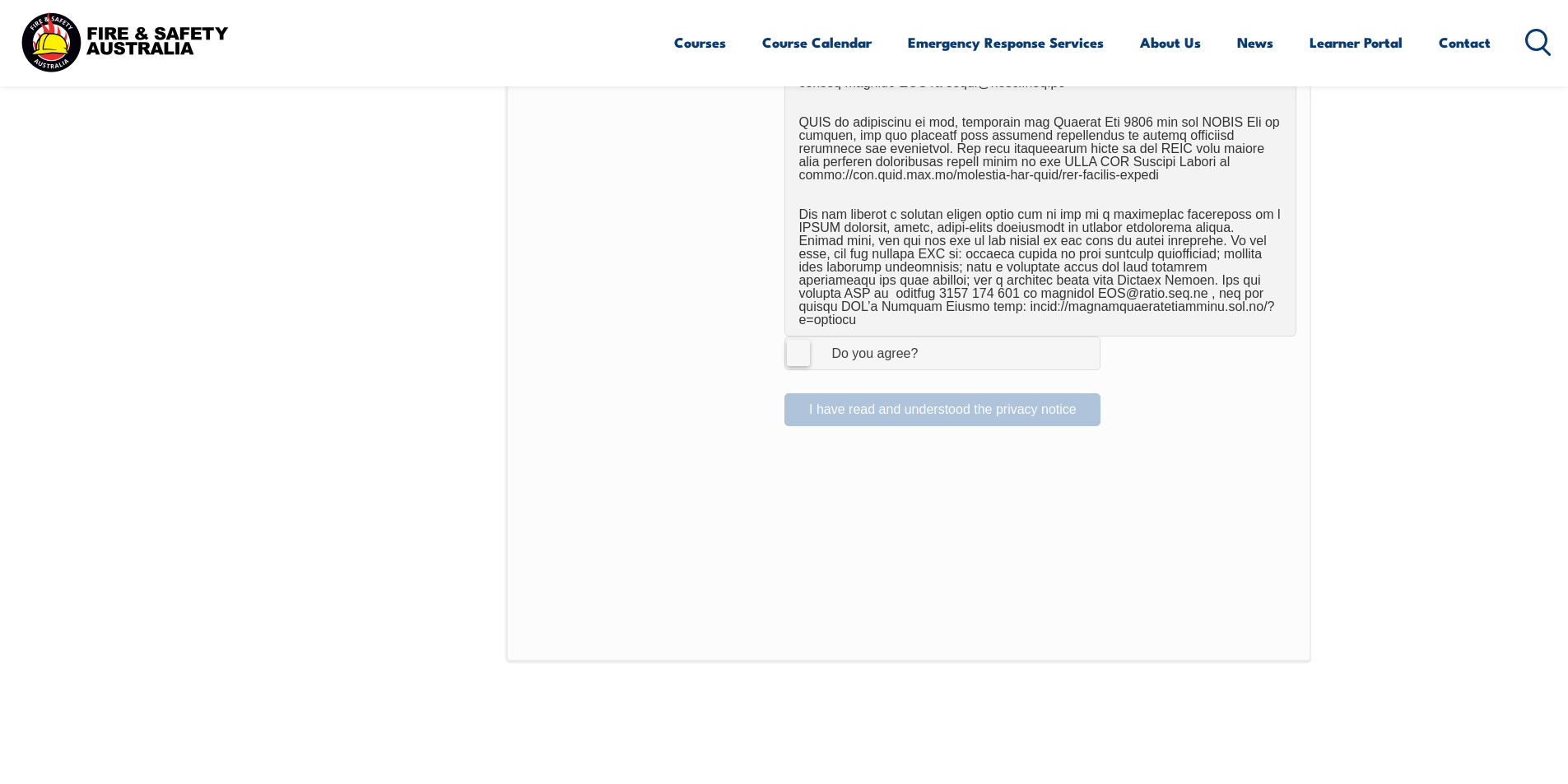
scroll to position [1053, 0]
click at [801, 340] on label "I Agree Do you agree?" at bounding box center [942, 354] width 316 height 33
click at [931, 340] on input "I Agree Do you agree?" at bounding box center [945, 355] width 28 height 32
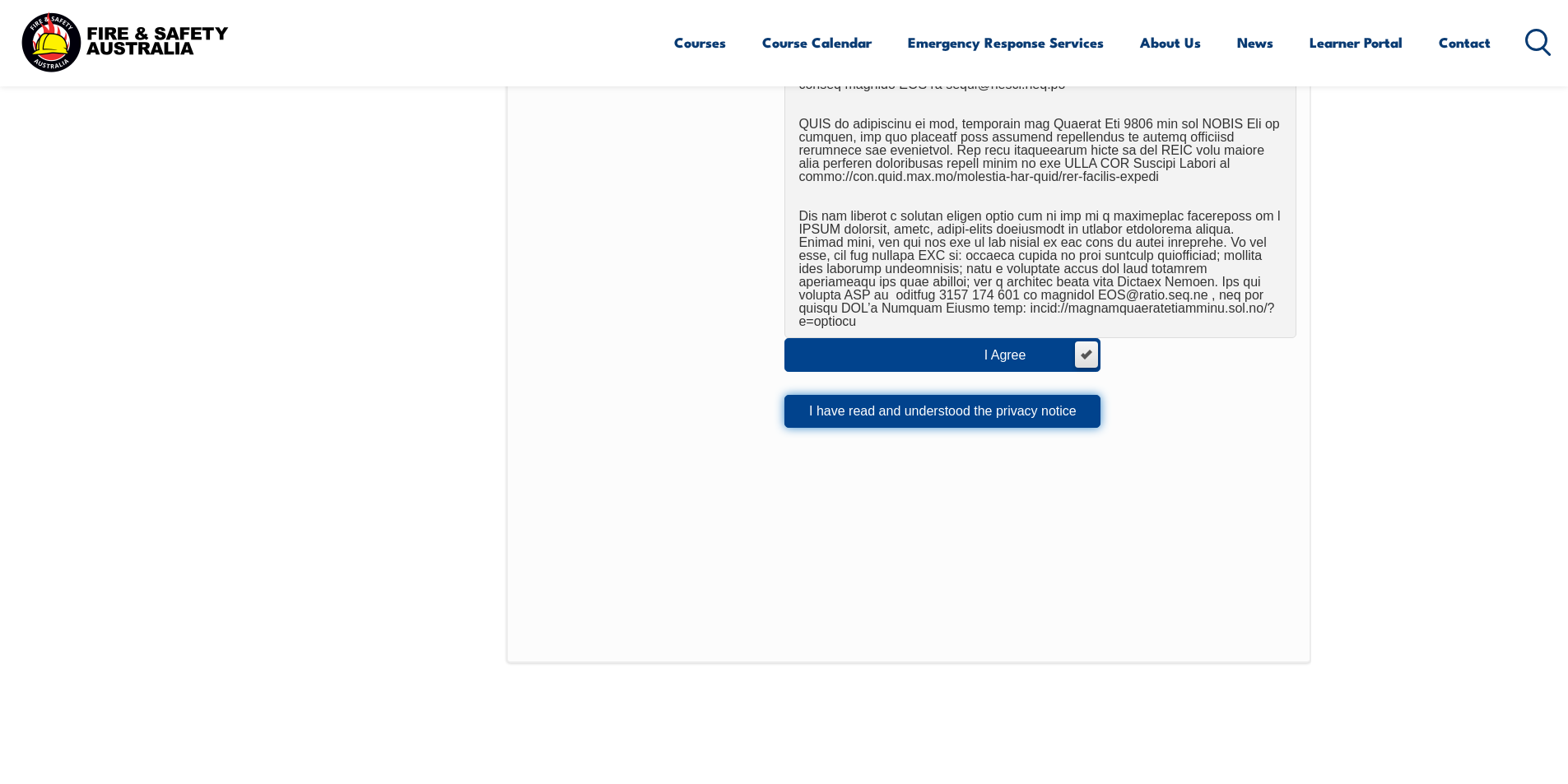
click at [835, 400] on button "I have read and understood the privacy notice" at bounding box center [942, 411] width 316 height 33
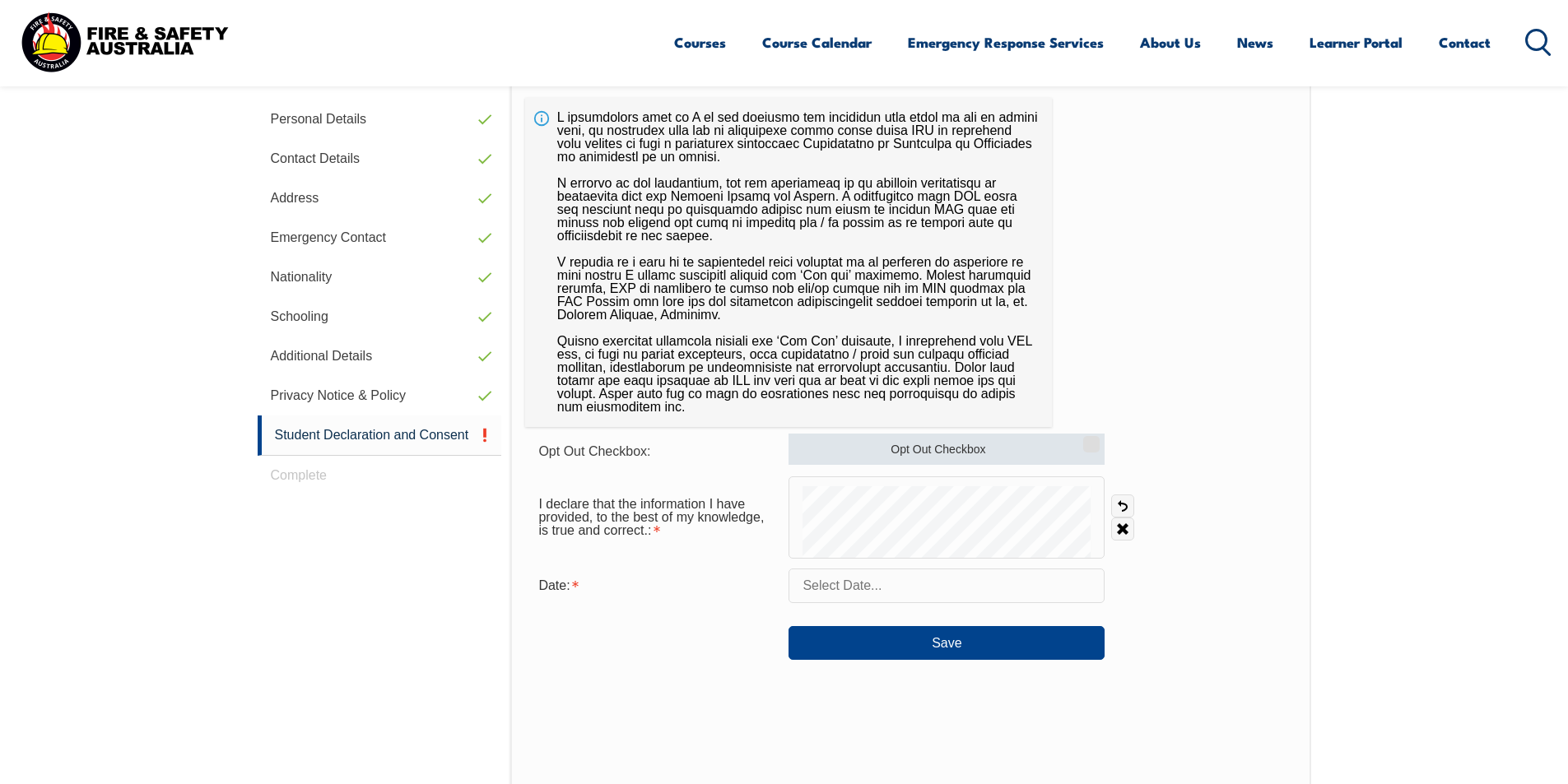
scroll to position [531, 0]
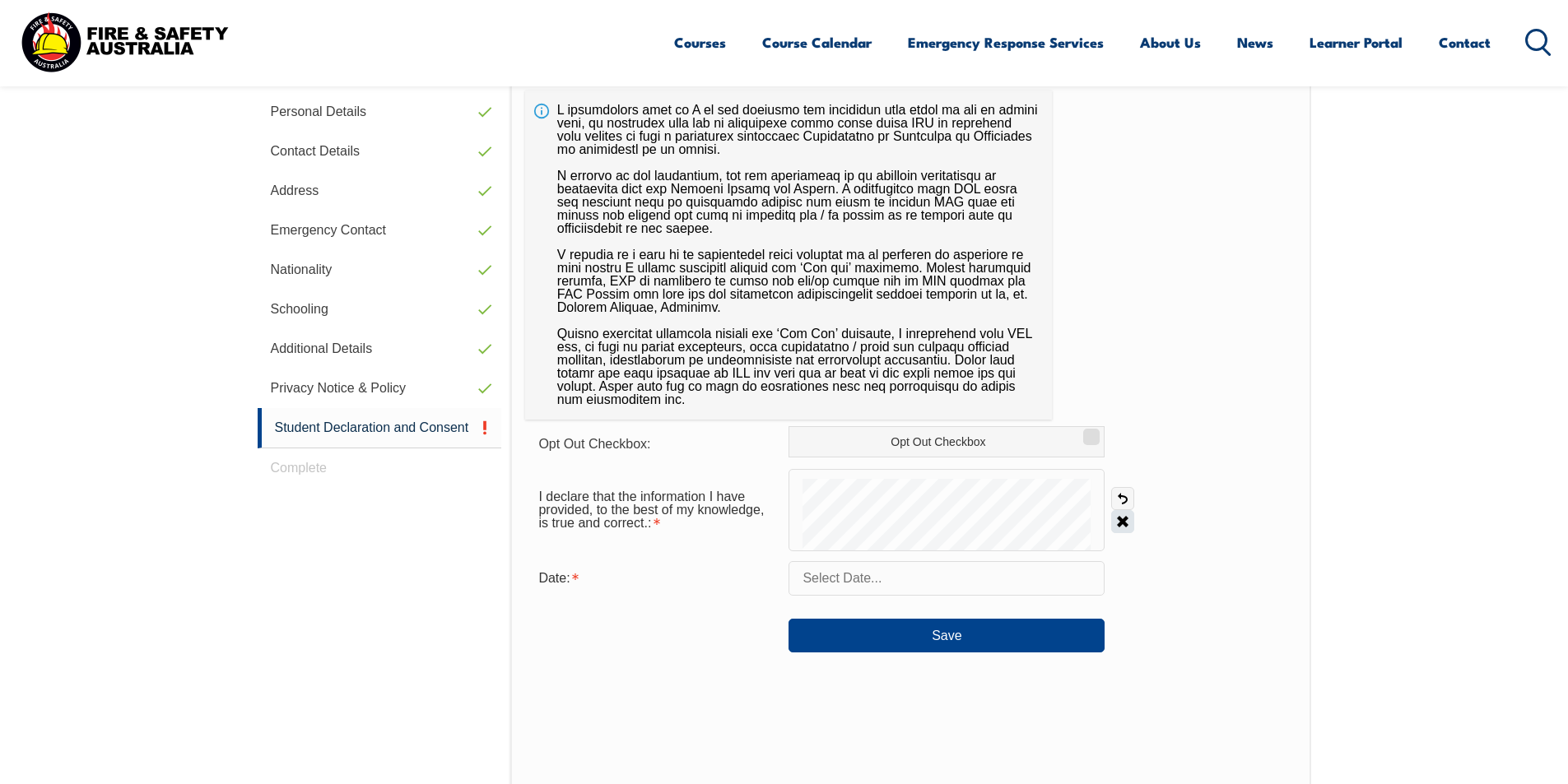
click at [1126, 523] on link "Clear" at bounding box center [1122, 521] width 23 height 23
click at [865, 586] on input "text" at bounding box center [946, 579] width 316 height 35
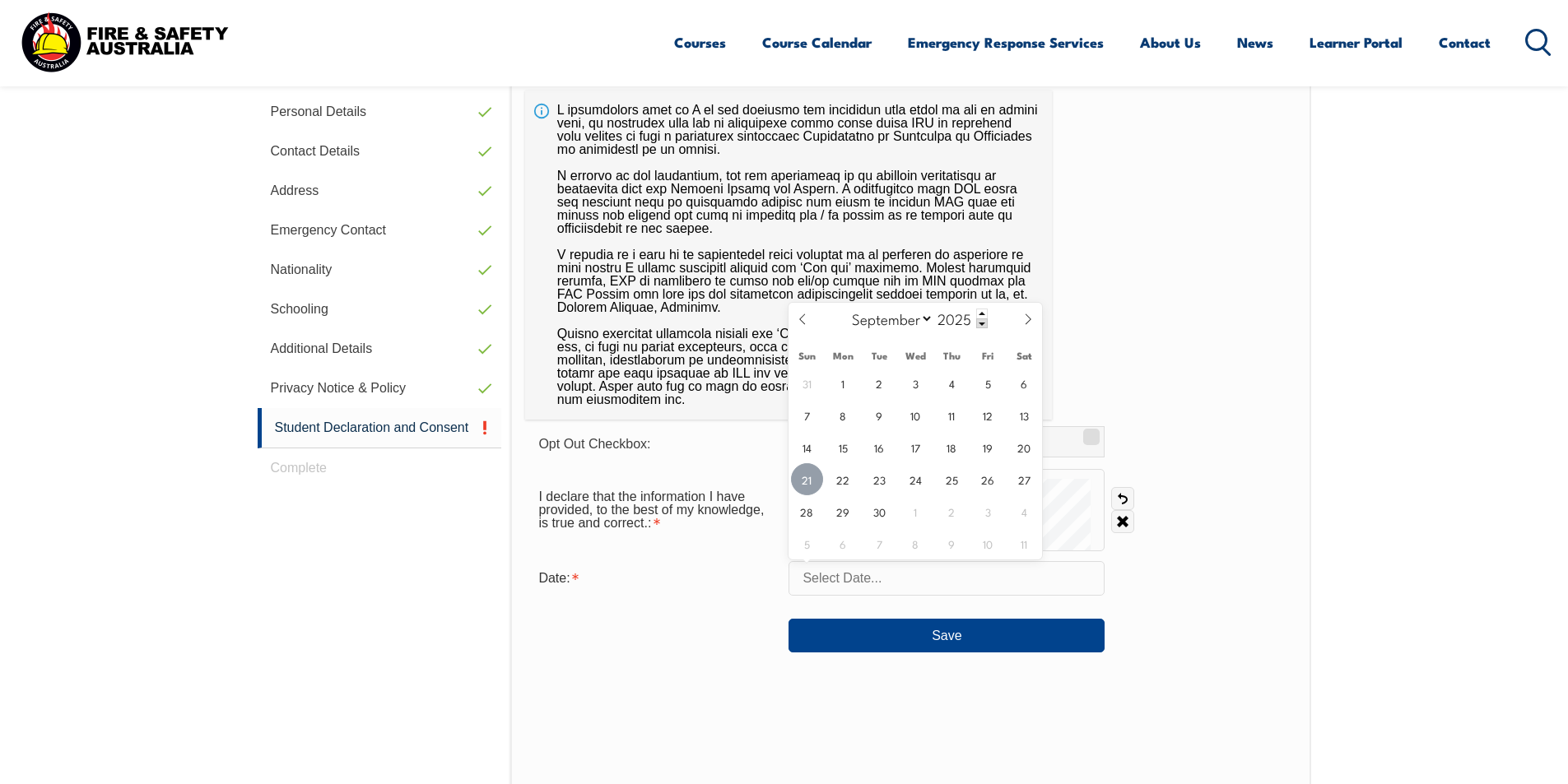
click at [801, 473] on span "21" at bounding box center [807, 479] width 32 height 32
type input "September 21, 2025"
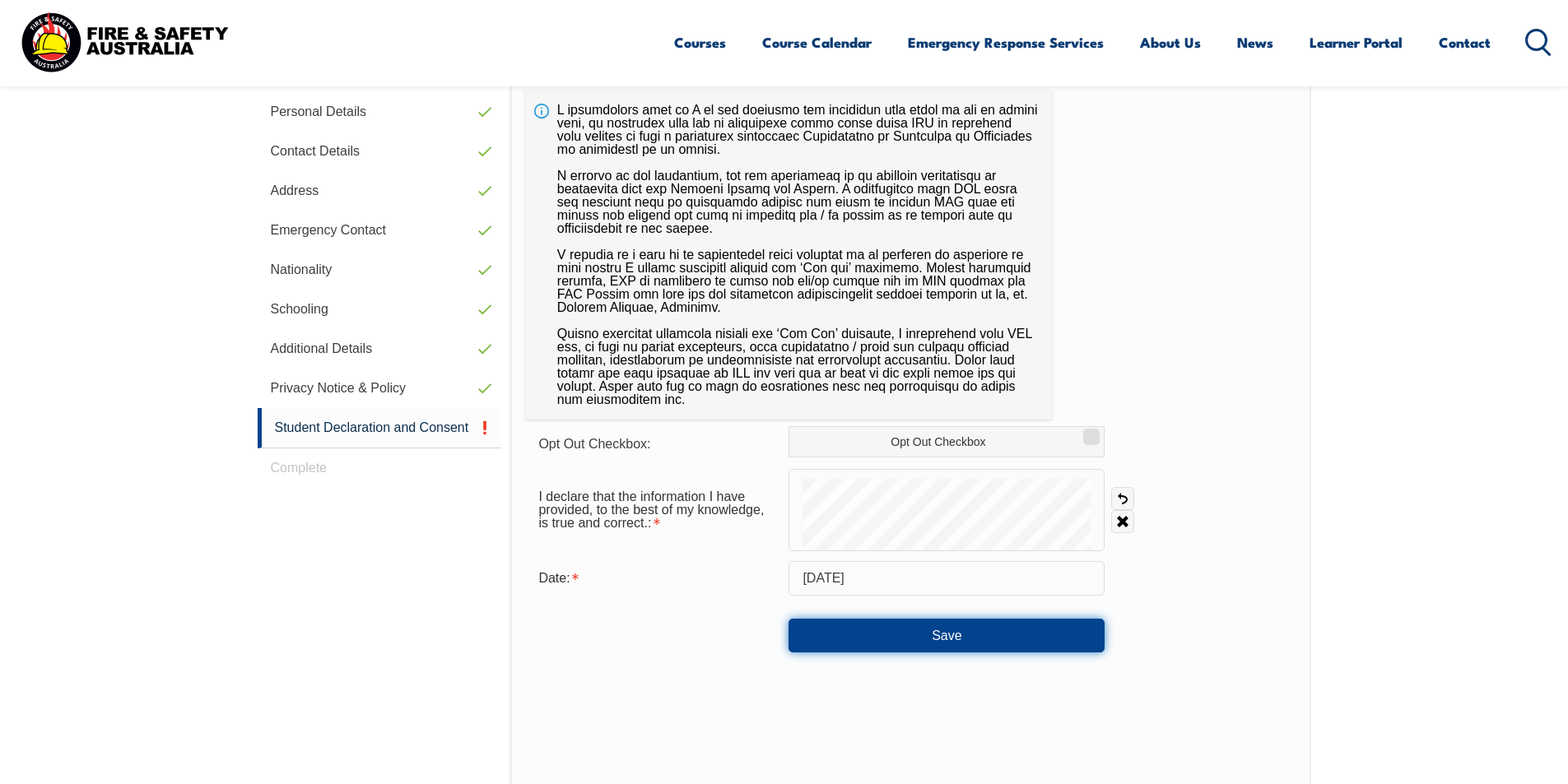
click at [979, 637] on button "Save" at bounding box center [946, 635] width 316 height 33
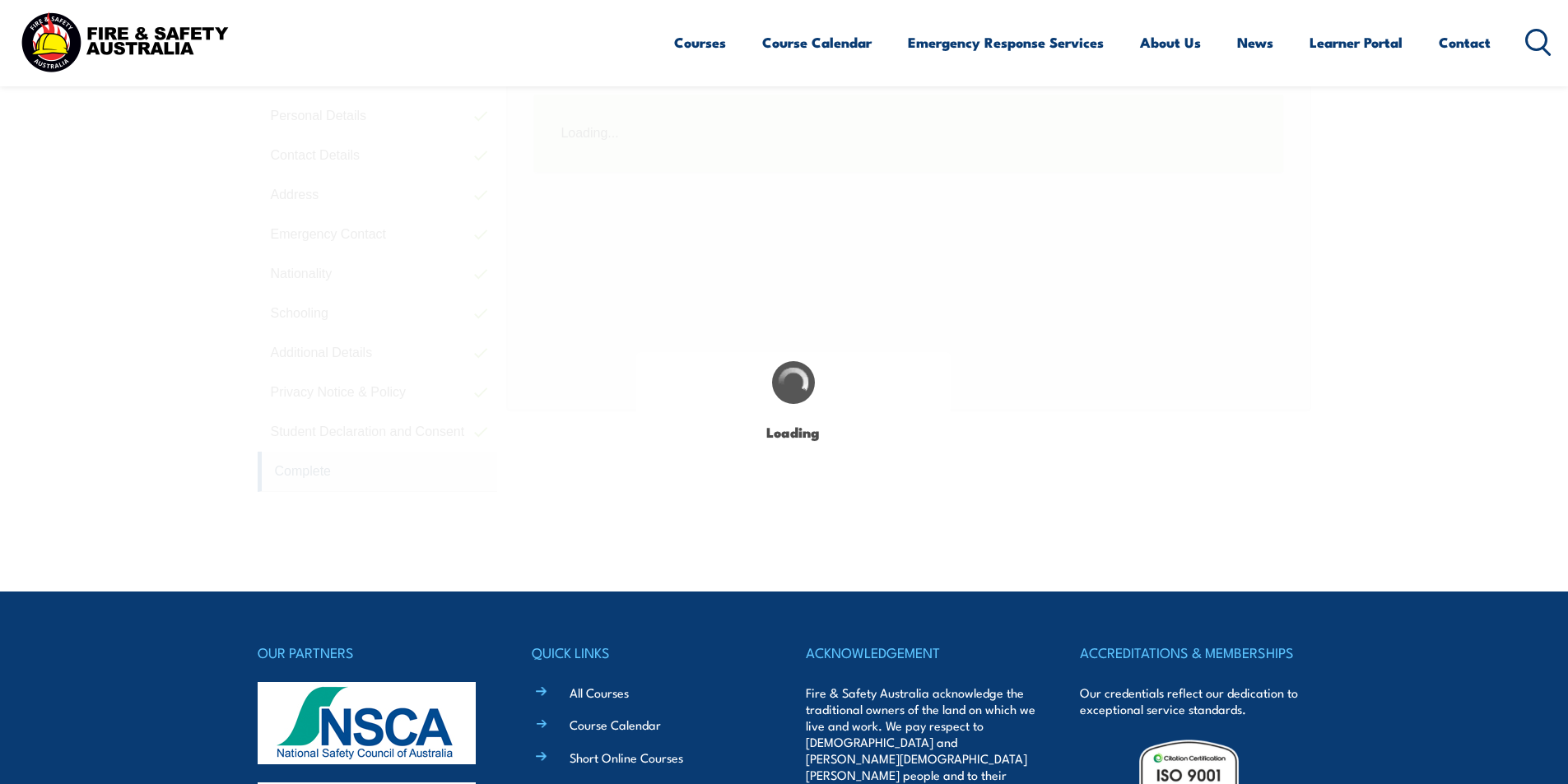
scroll to position [449, 0]
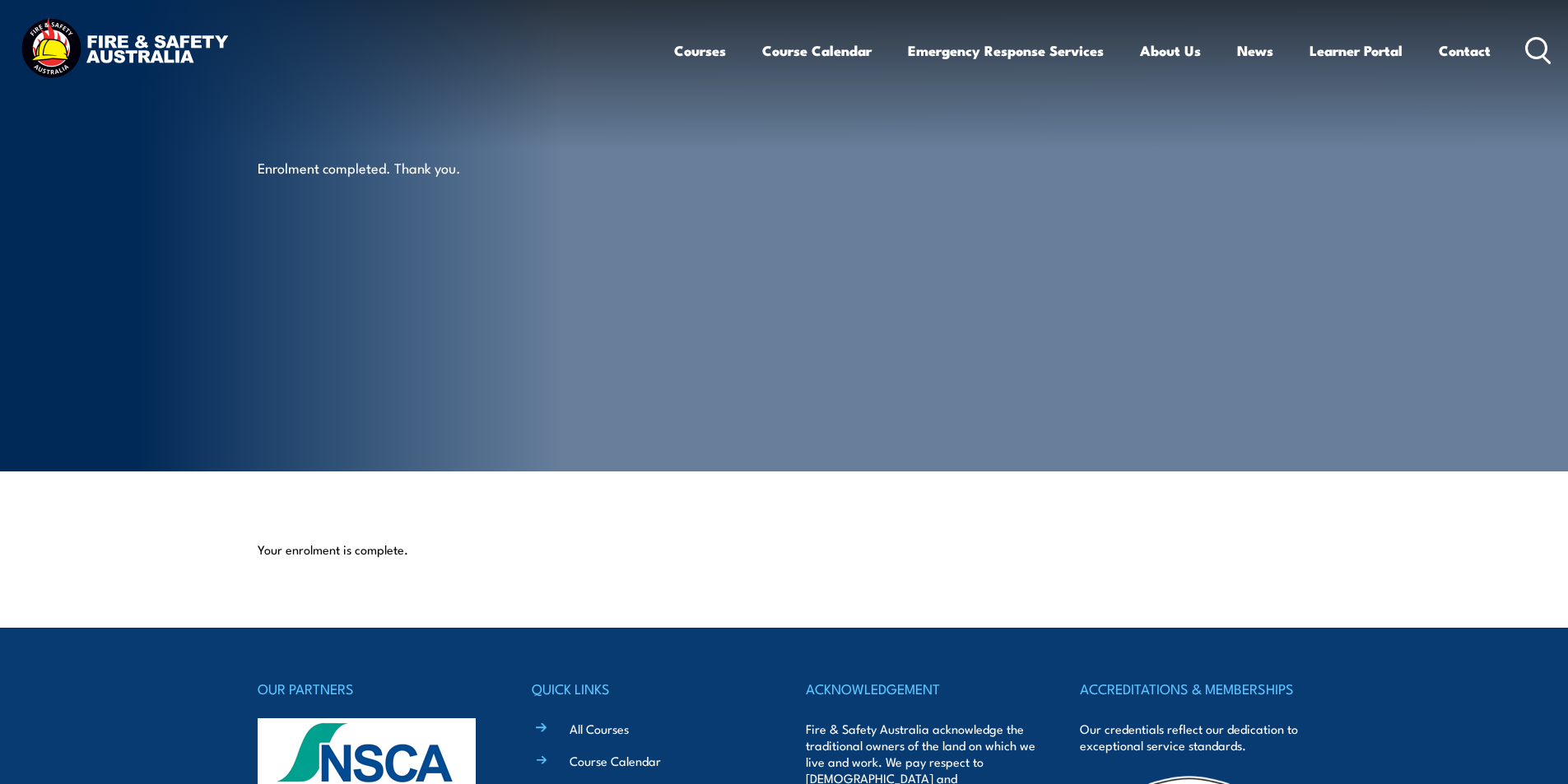
click at [549, 253] on div "Enrolment completed. Thank you." at bounding box center [461, 235] width 407 height 471
click at [387, 234] on div "Enrolment completed. Thank you." at bounding box center [461, 235] width 407 height 471
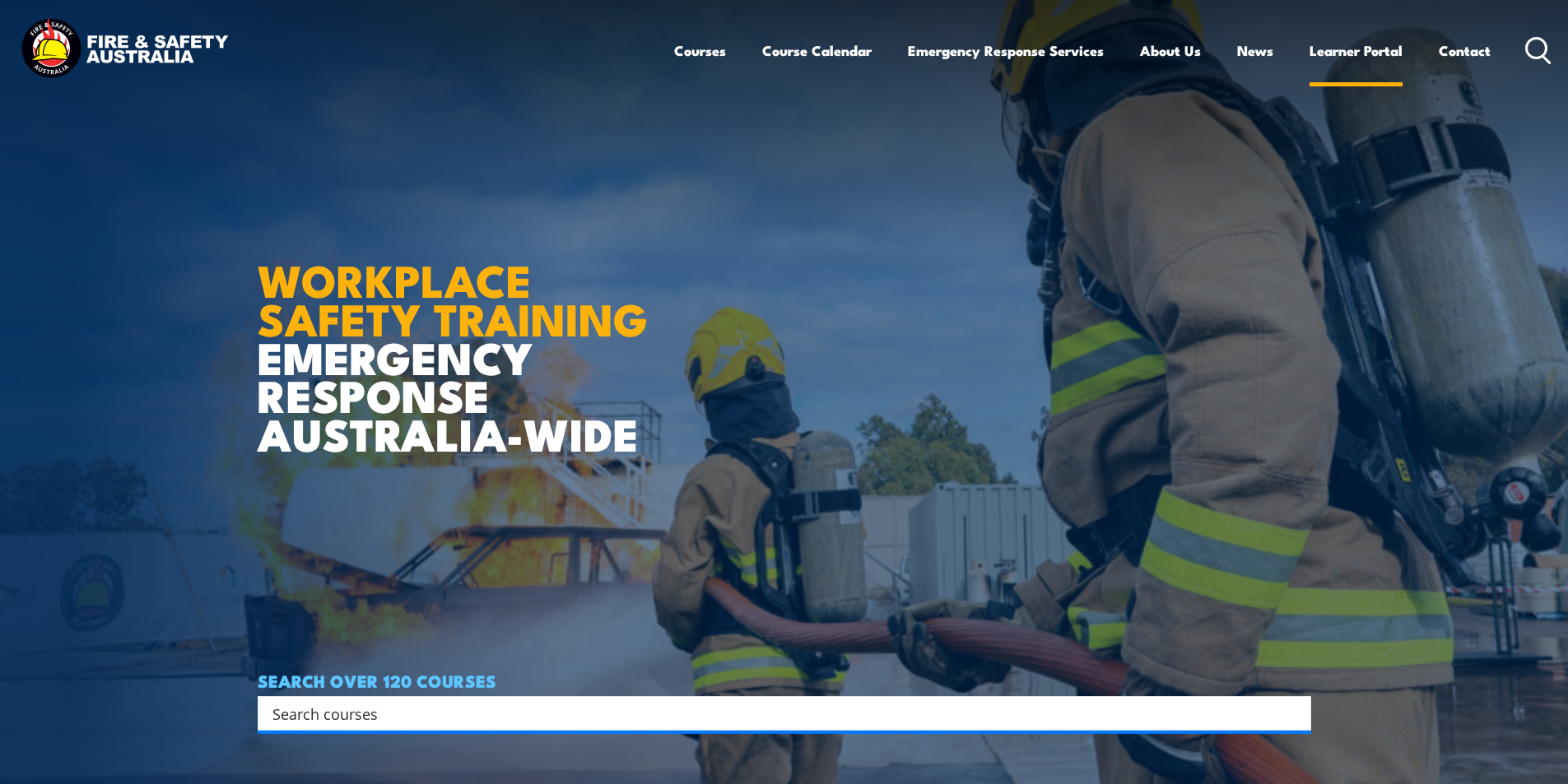
click at [1358, 47] on link "Learner Portal" at bounding box center [1356, 51] width 93 height 44
